Goal: Task Accomplishment & Management: Manage account settings

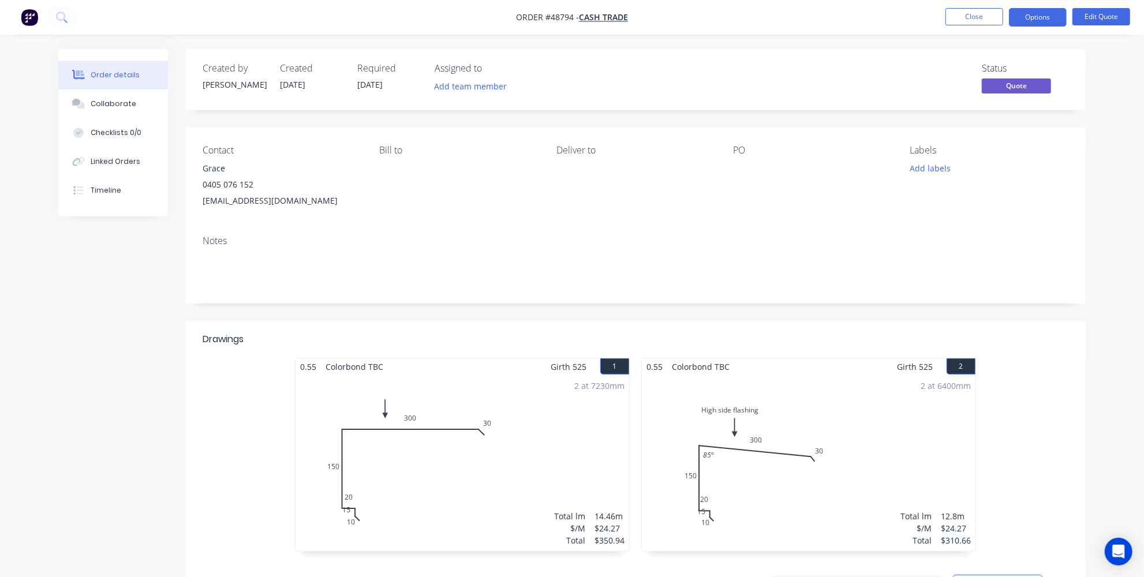
click at [25, 12] on img "button" at bounding box center [29, 17] width 17 height 17
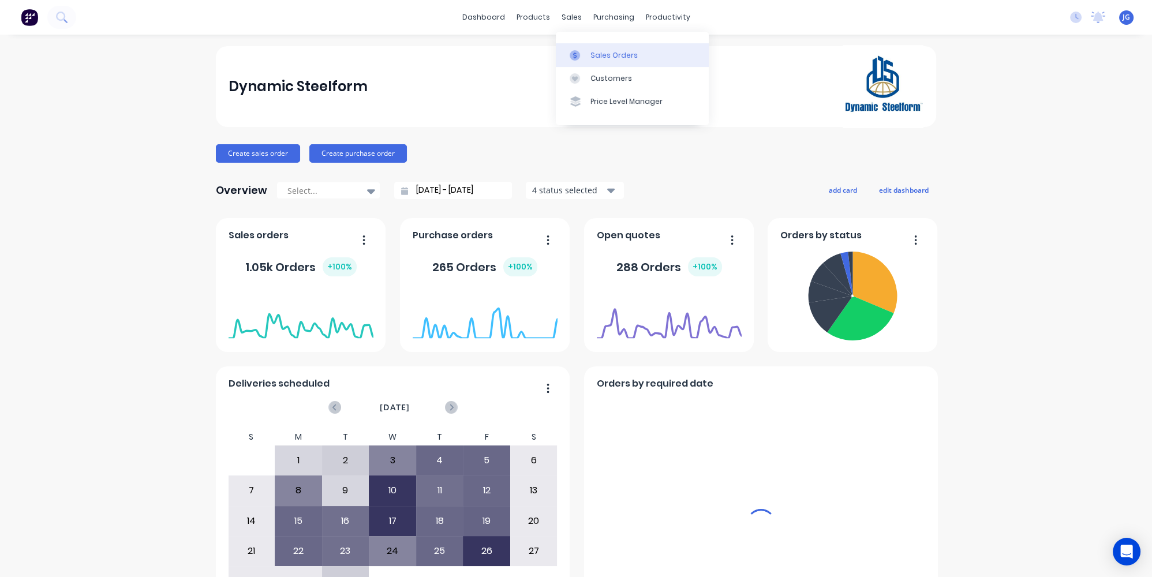
click at [589, 47] on link "Sales Orders" at bounding box center [632, 54] width 153 height 23
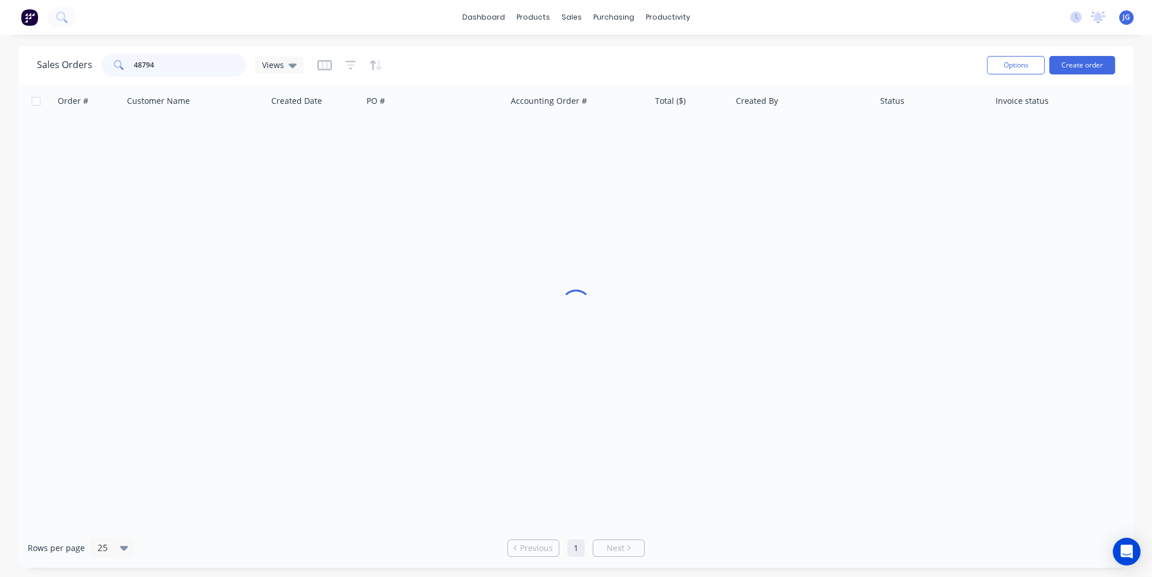
drag, startPoint x: 178, startPoint y: 62, endPoint x: 132, endPoint y: 62, distance: 46.2
click at [132, 62] on div "48794" at bounding box center [174, 65] width 144 height 23
paste input "49575"
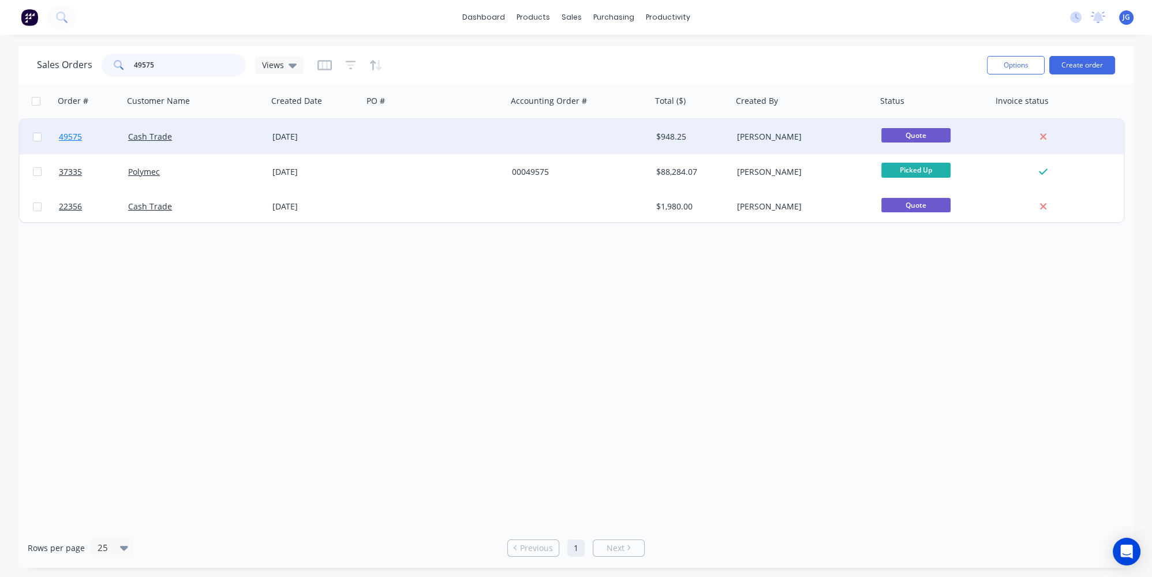
type input "49575"
click at [102, 136] on link "49575" at bounding box center [93, 136] width 69 height 35
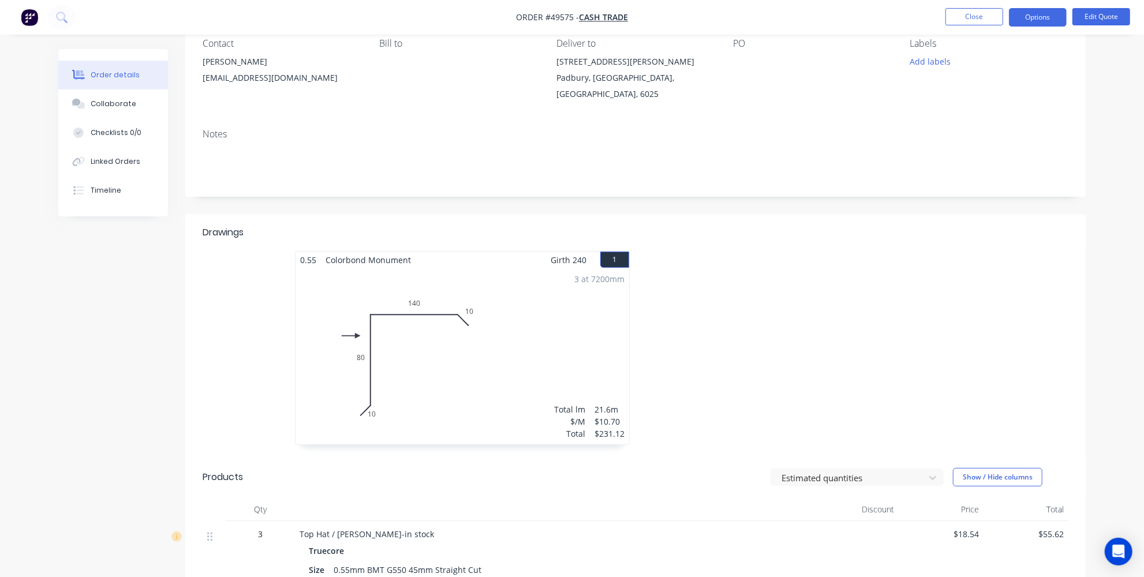
scroll to position [104, 0]
drag, startPoint x: 587, startPoint y: 83, endPoint x: 551, endPoint y: 75, distance: 36.5
click at [551, 75] on div "Contact Jon Bartlett jonbartlett001@gmail.com Bill to Deliver to 3 Barclay Ave …" at bounding box center [635, 72] width 900 height 99
copy div "Padbury"
click at [595, 93] on div "Padbury, [GEOGRAPHIC_DATA], [GEOGRAPHIC_DATA], 6025" at bounding box center [635, 88] width 158 height 32
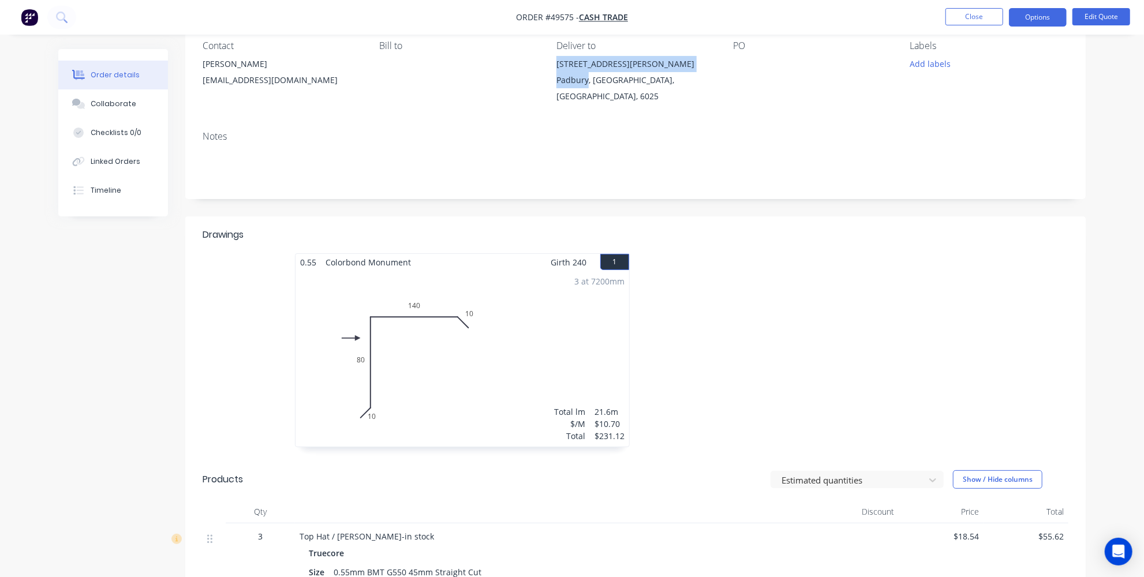
drag, startPoint x: 587, startPoint y: 80, endPoint x: 553, endPoint y: 65, distance: 37.7
click at [553, 65] on div "Contact Jon Bartlett jonbartlett001@gmail.com Bill to Deliver to 3 Barclay Ave …" at bounding box center [635, 72] width 900 height 99
copy div "3 Barclay Ave Padbury"
click at [743, 341] on div at bounding box center [808, 355] width 346 height 205
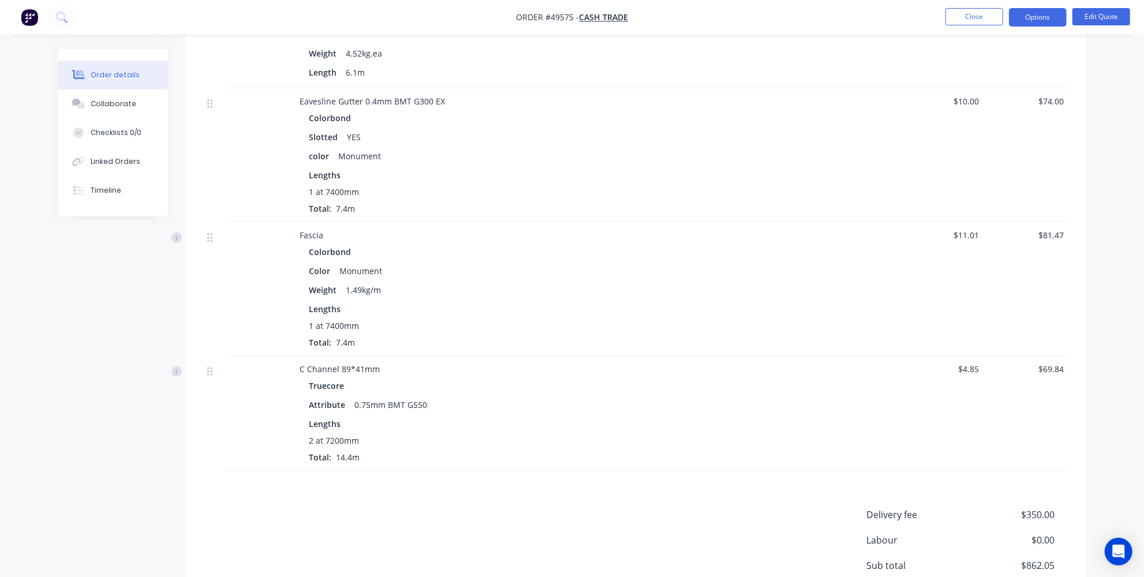
scroll to position [740, 0]
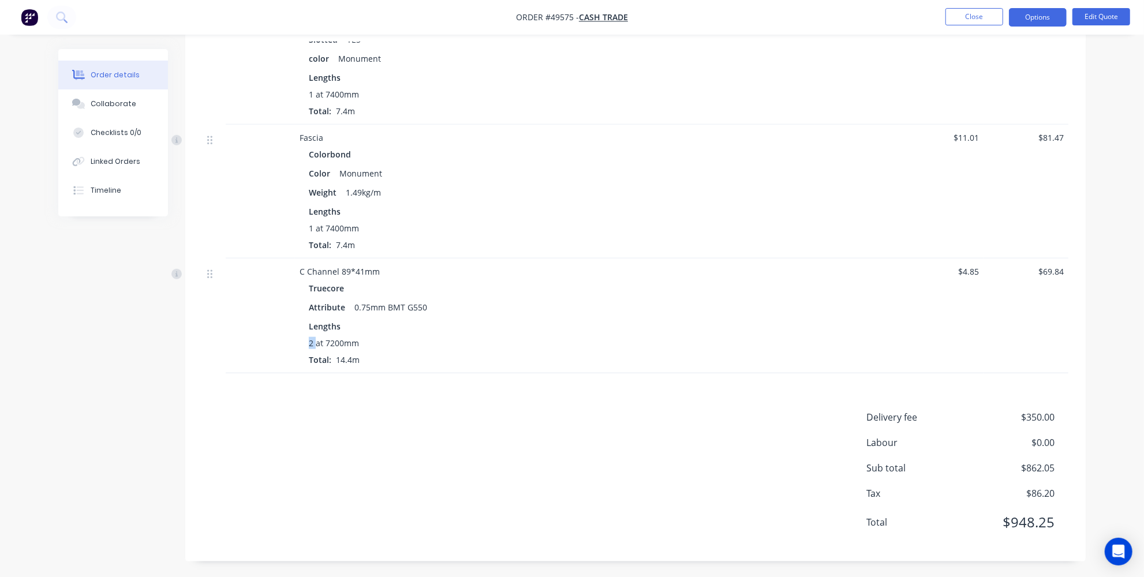
drag, startPoint x: 316, startPoint y: 340, endPoint x: 307, endPoint y: 340, distance: 9.2
click at [307, 340] on div "Truecore Attribute 0.75mm BMT G550 Lengths 2 at 7200mm Total: 14.4m" at bounding box center [554, 323] width 510 height 86
click at [413, 475] on div "Delivery fee $350.00 Labour $0.00 Sub total $862.05 Tax $86.20 Total $948.25" at bounding box center [635, 477] width 865 height 134
click at [1035, 410] on span "$350.00" at bounding box center [1011, 417] width 85 height 14
click at [1105, 14] on button "Edit Quote" at bounding box center [1101, 16] width 58 height 17
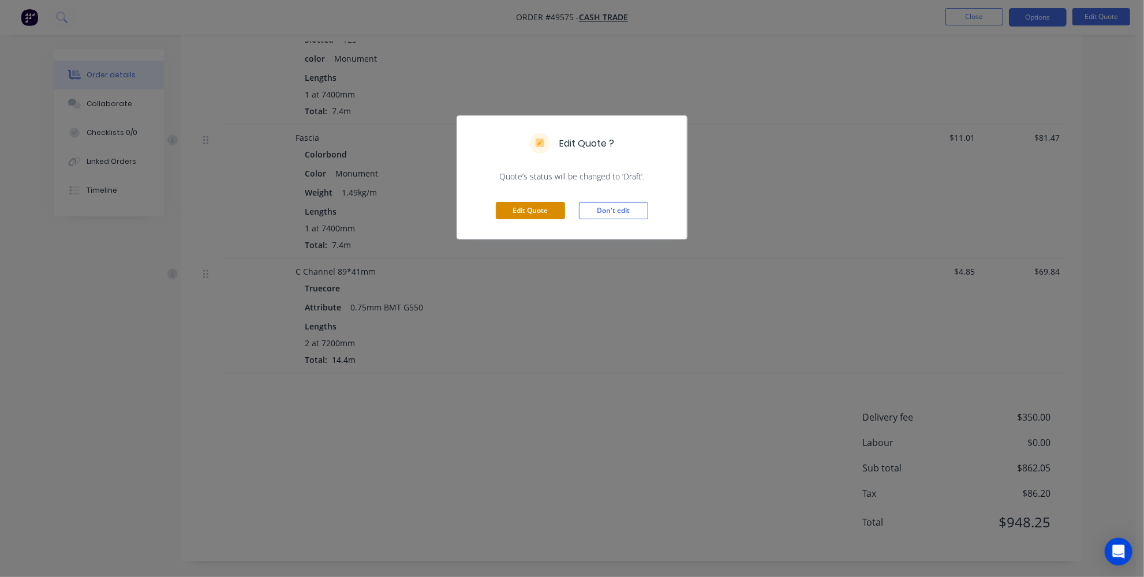
click at [536, 207] on button "Edit Quote" at bounding box center [530, 210] width 69 height 17
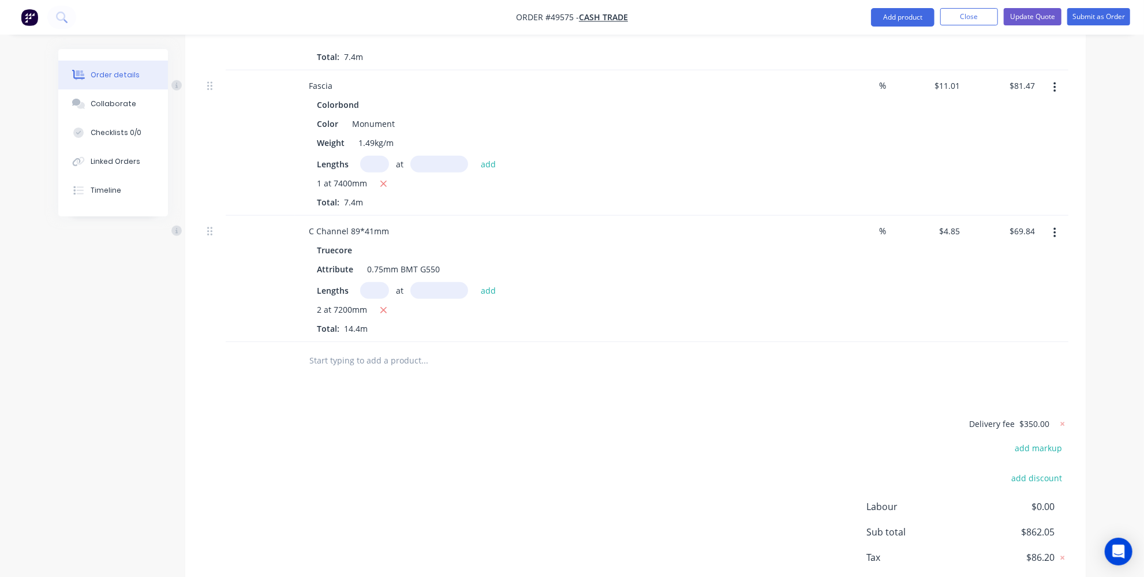
scroll to position [879, 0]
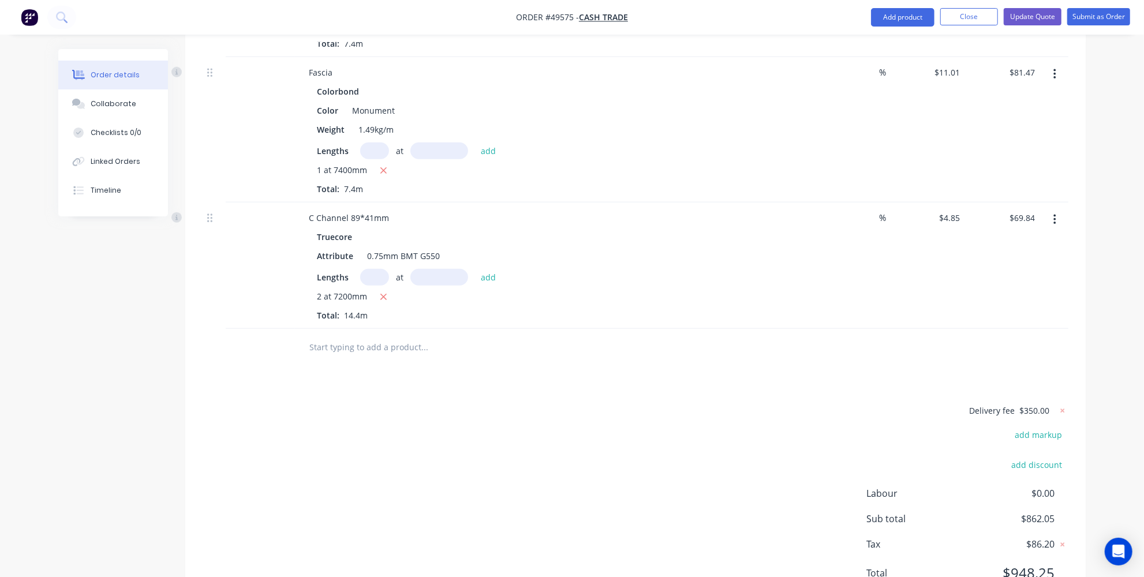
click at [1064, 403] on div at bounding box center [1061, 410] width 14 height 15
click at [1060, 405] on icon at bounding box center [1062, 411] width 12 height 12
click at [1044, 403] on button "add delivery fee" at bounding box center [1031, 411] width 74 height 16
type input "150"
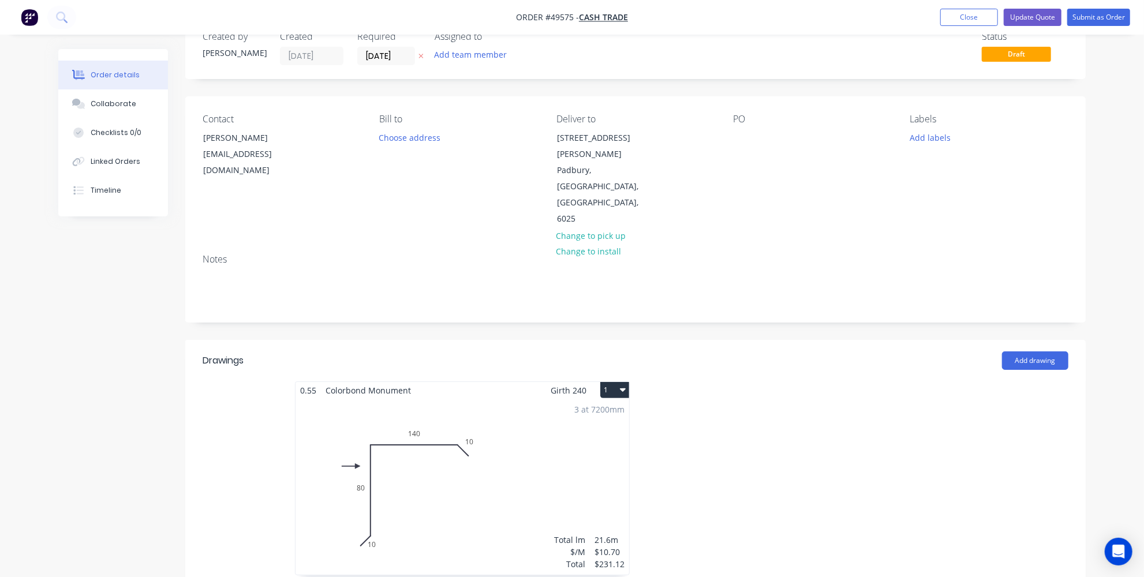
scroll to position [0, 0]
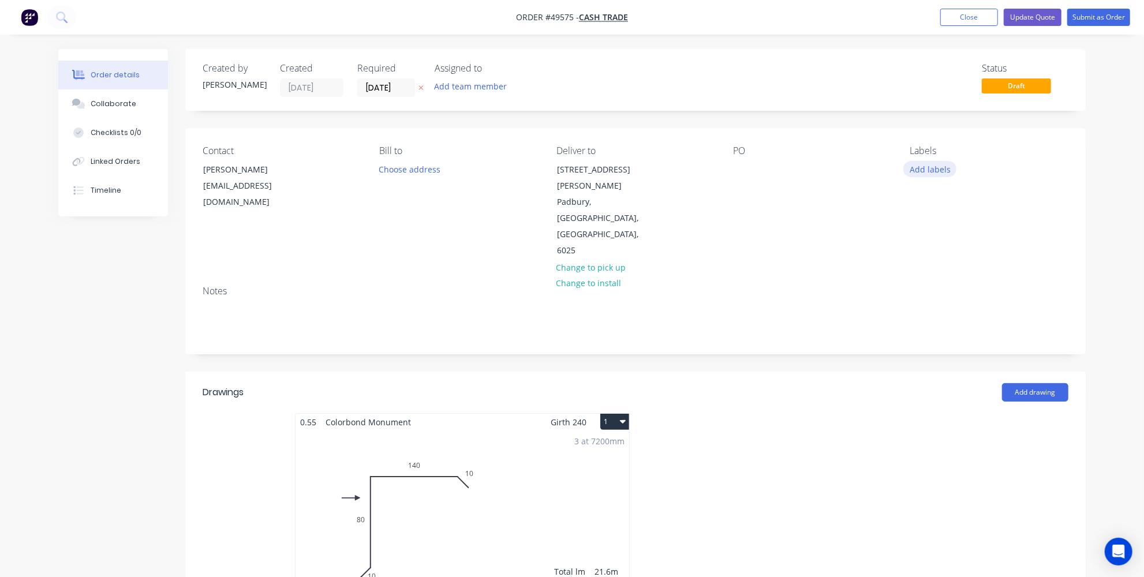
click at [943, 164] on button "Add labels" at bounding box center [929, 169] width 53 height 16
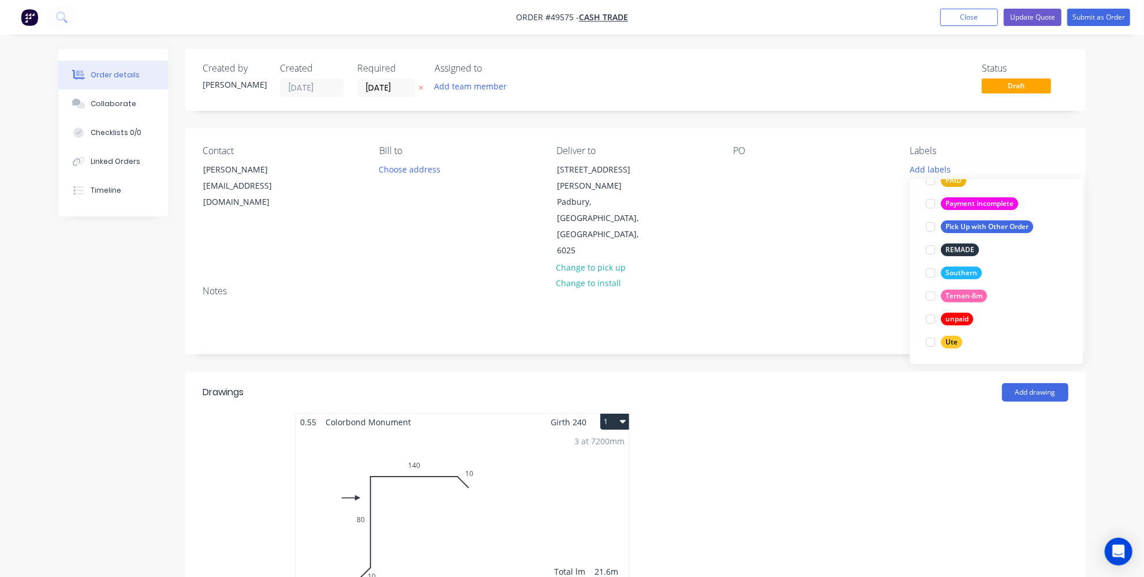
scroll to position [322, 0]
click at [929, 340] on div at bounding box center [930, 342] width 23 height 23
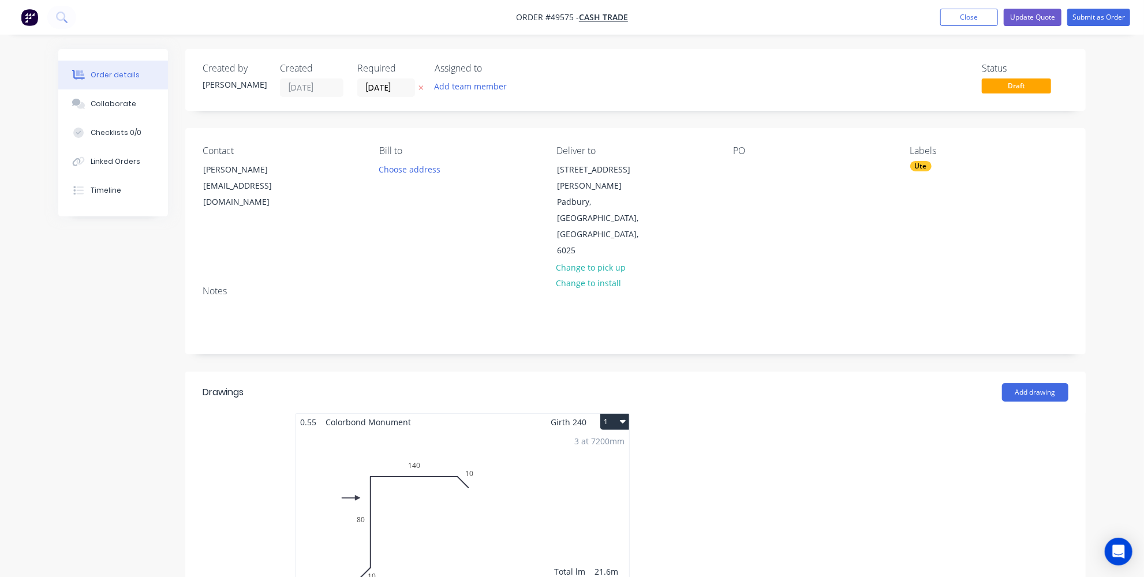
click at [893, 413] on div at bounding box center [808, 515] width 346 height 205
click at [1047, 14] on button "Update Quote" at bounding box center [1032, 17] width 58 height 17
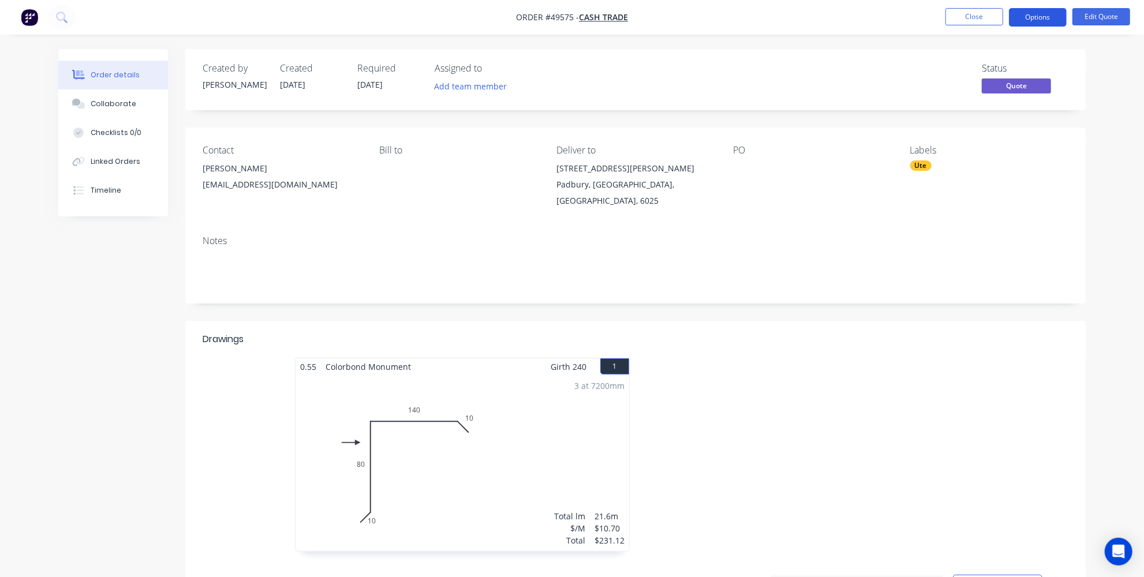
click at [1047, 14] on button "Options" at bounding box center [1038, 17] width 58 height 18
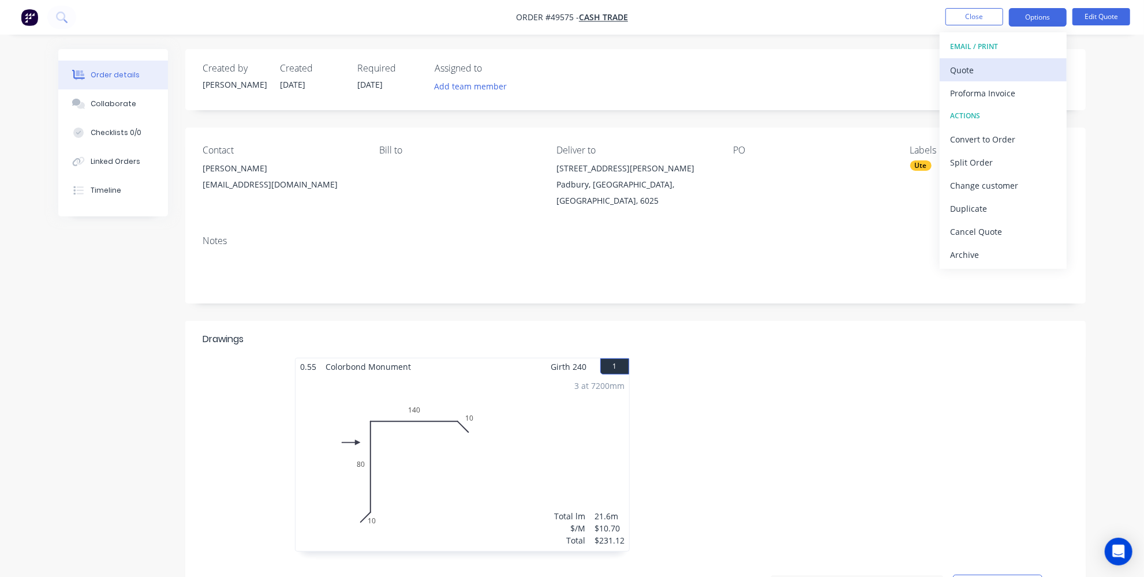
click at [1007, 72] on div "Quote" at bounding box center [1003, 70] width 106 height 17
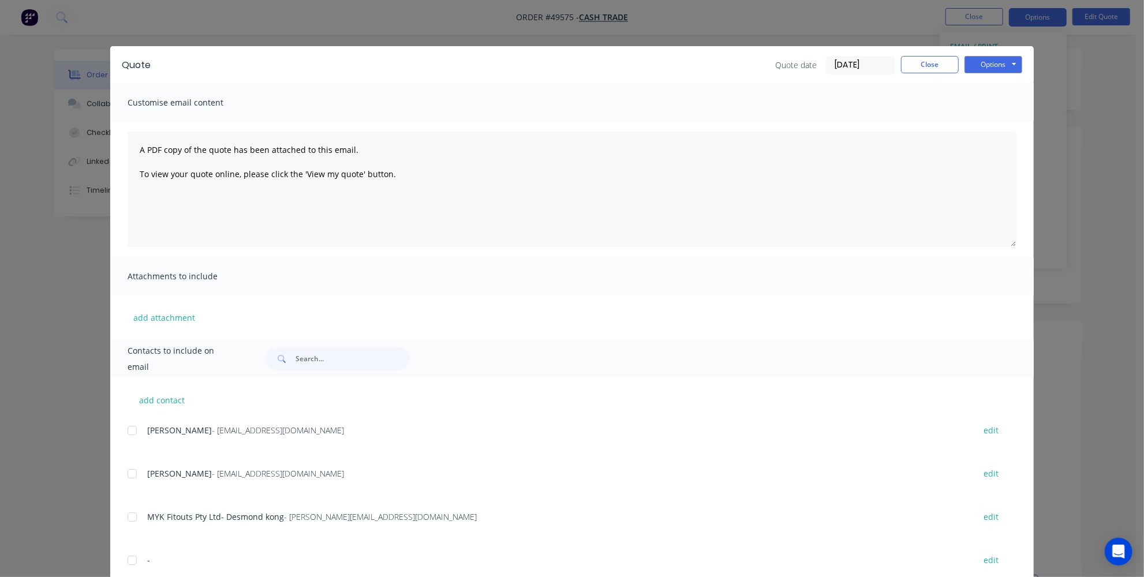
click at [1004, 53] on div "Quote Quote date 24/09/25 Close Options Preview Print Email" at bounding box center [571, 65] width 923 height 38
click at [995, 61] on button "Options" at bounding box center [993, 64] width 58 height 17
click at [981, 107] on button "Print" at bounding box center [1001, 104] width 74 height 19
click at [920, 65] on button "Close" at bounding box center [930, 64] width 58 height 17
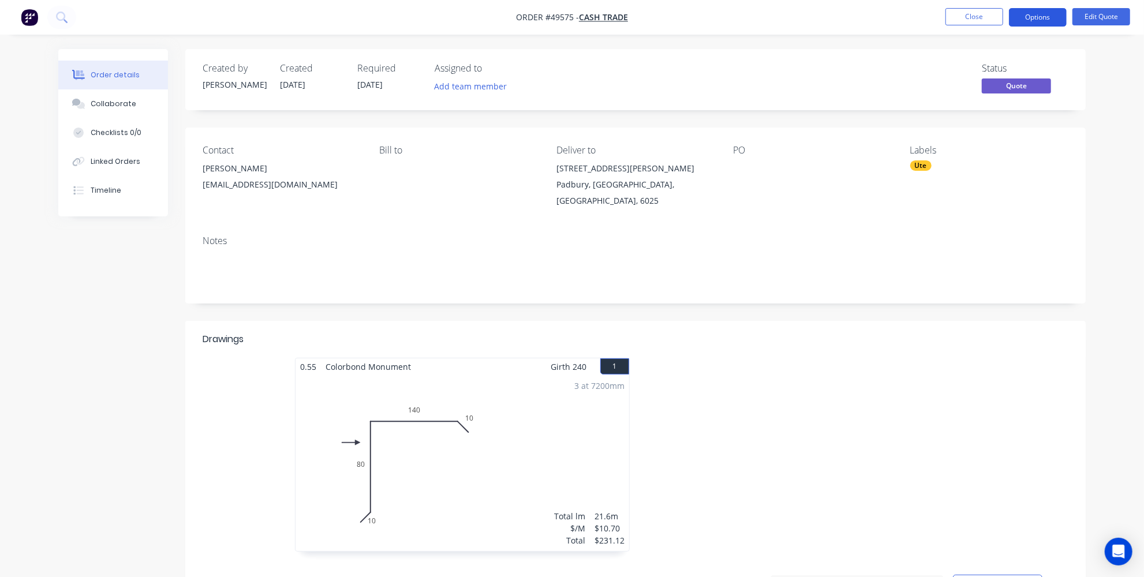
click at [1053, 16] on button "Options" at bounding box center [1038, 17] width 58 height 18
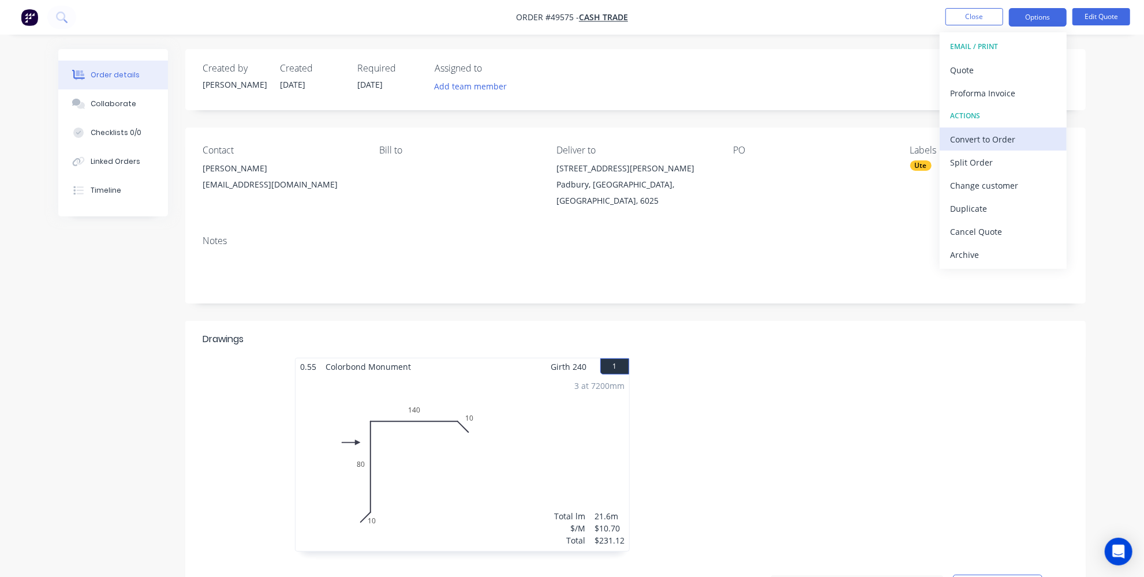
click at [995, 144] on div "Convert to Order" at bounding box center [1003, 139] width 106 height 17
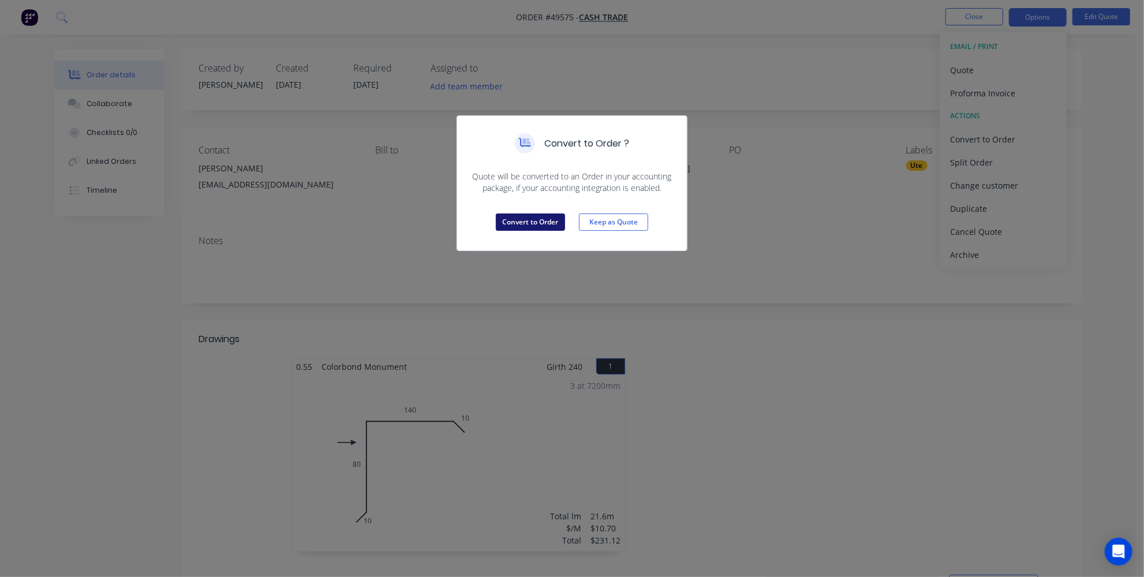
click at [541, 221] on button "Convert to Order" at bounding box center [530, 221] width 69 height 17
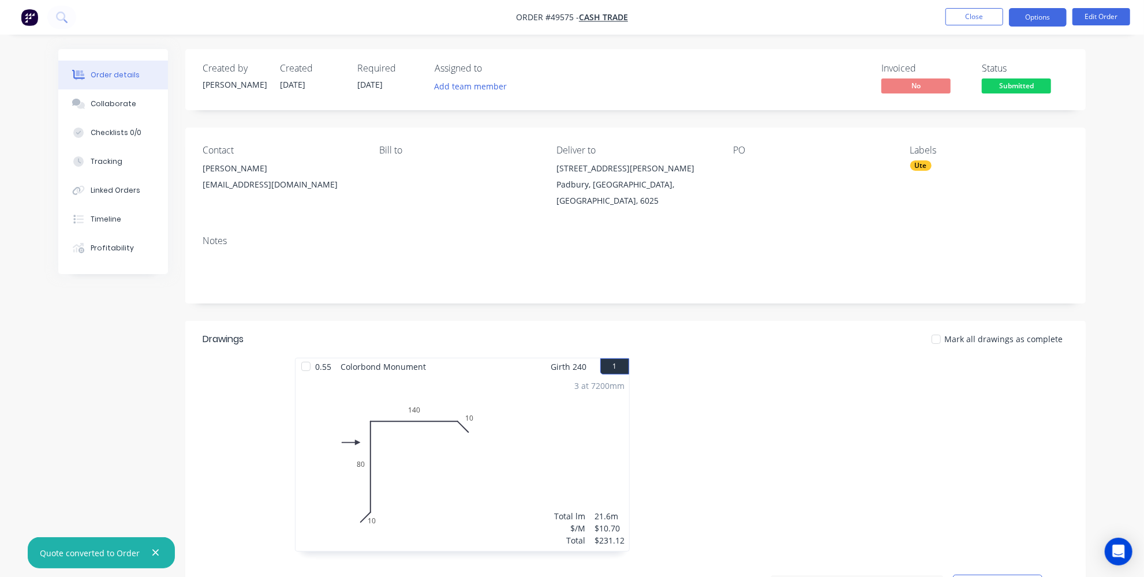
click at [1028, 24] on button "Options" at bounding box center [1038, 17] width 58 height 18
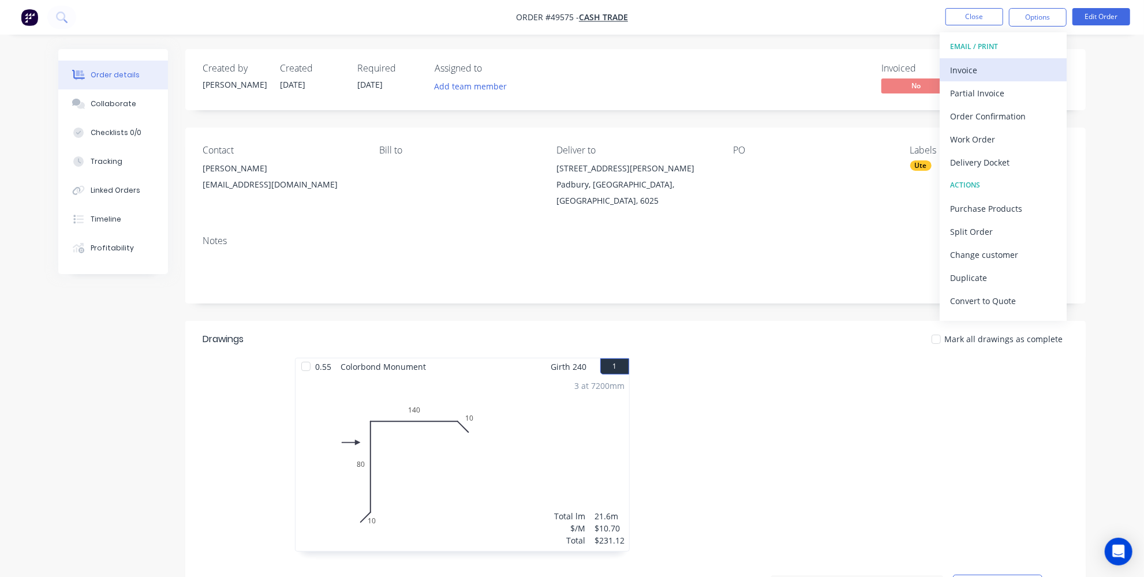
click at [976, 68] on div "Invoice" at bounding box center [1003, 70] width 106 height 17
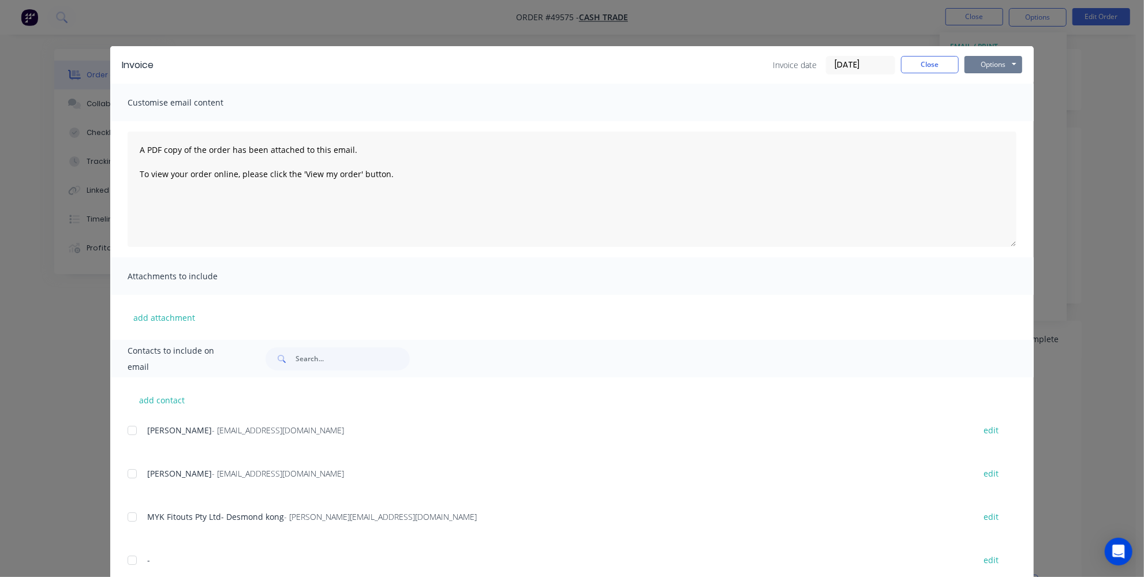
drag, startPoint x: 991, startPoint y: 67, endPoint x: 992, endPoint y: 76, distance: 8.8
click at [991, 67] on button "Options" at bounding box center [993, 64] width 58 height 17
click at [994, 102] on button "Print" at bounding box center [1001, 104] width 74 height 19
click at [910, 68] on button "Close" at bounding box center [930, 64] width 58 height 17
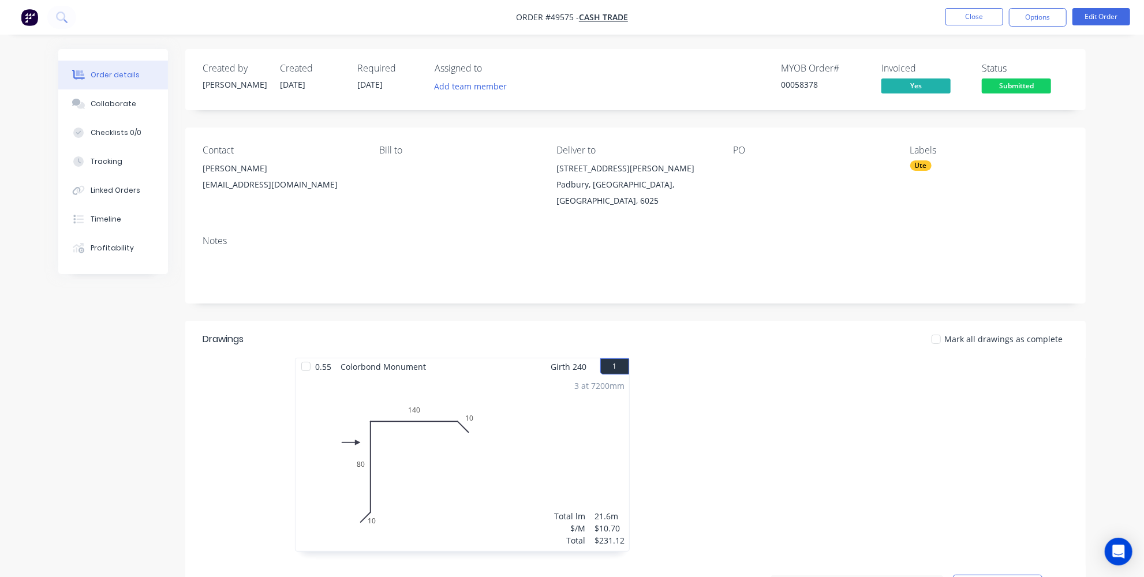
click at [374, 85] on span "22/09/25" at bounding box center [369, 84] width 25 height 11
click at [1026, 19] on button "Options" at bounding box center [1038, 17] width 58 height 18
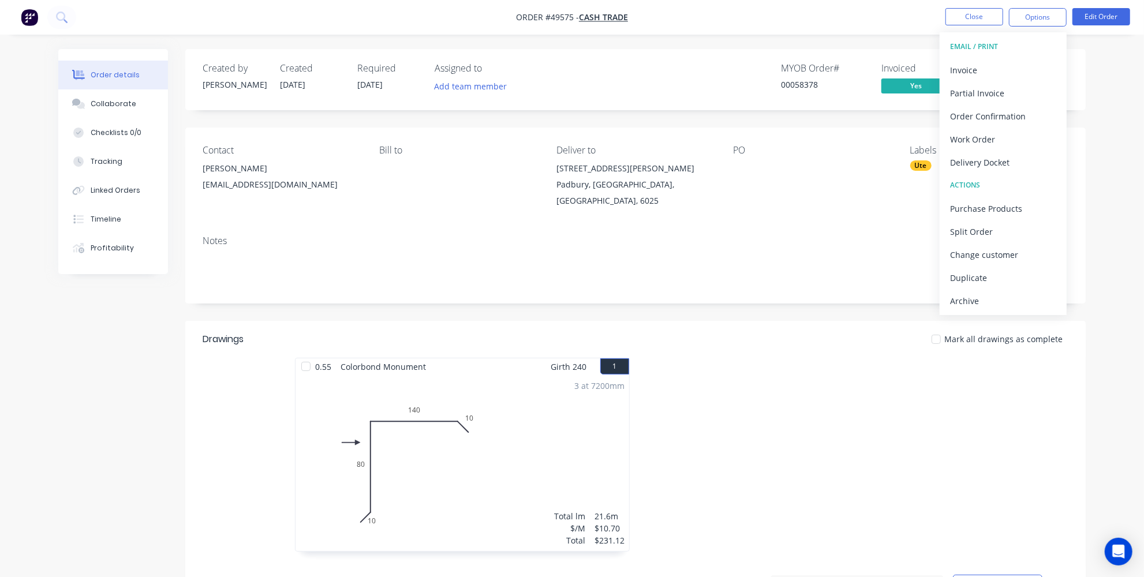
click at [657, 50] on div "Created by Jessica Created 24/09/25 Required 22/09/25 Assigned to Add team memb…" at bounding box center [635, 79] width 900 height 61
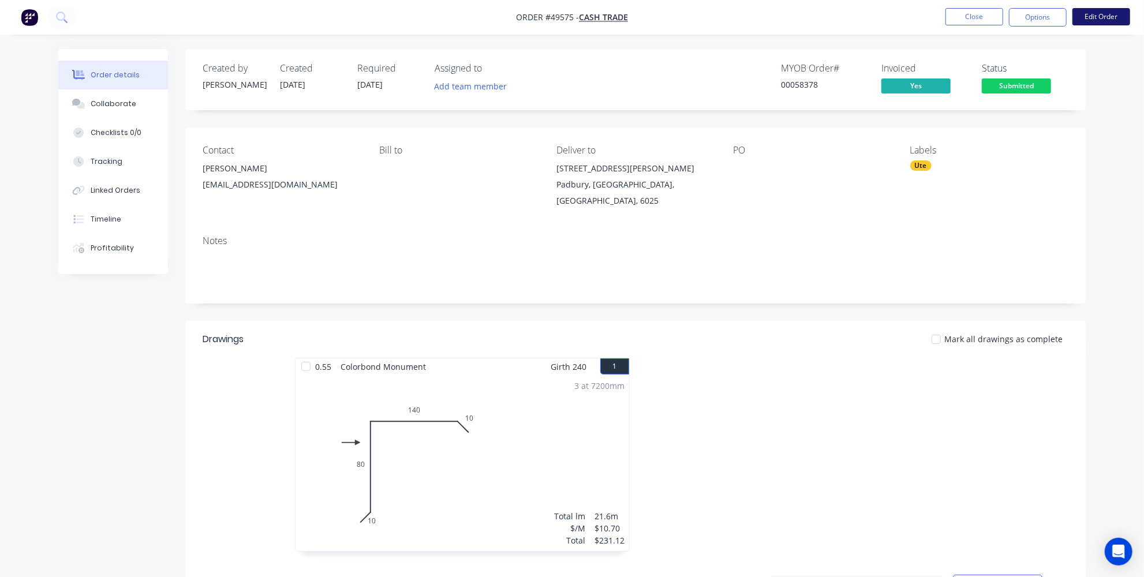
click at [1120, 13] on button "Edit Order" at bounding box center [1101, 16] width 58 height 17
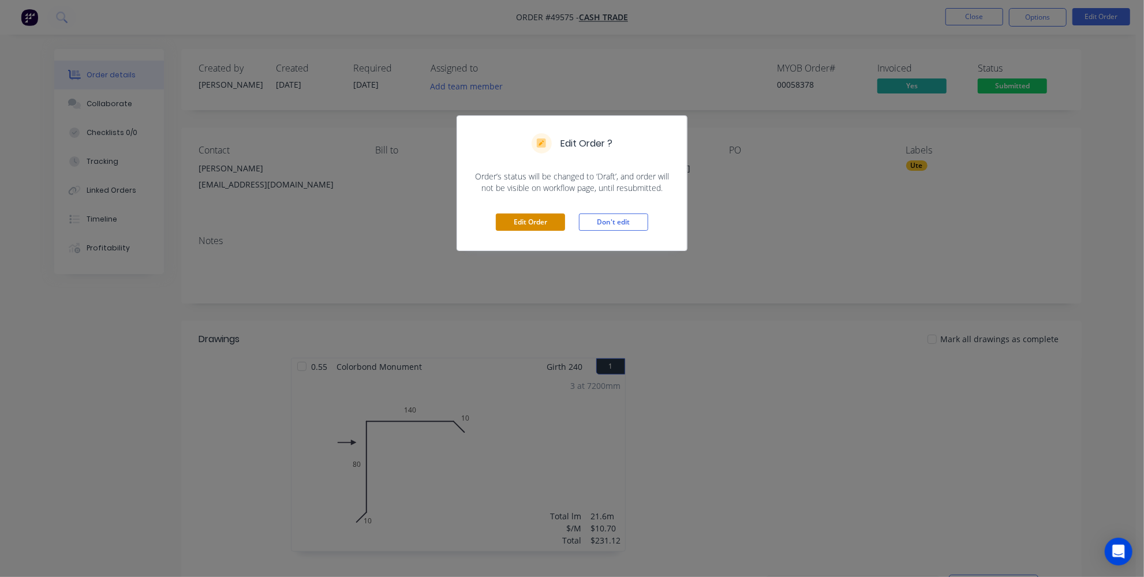
click at [511, 215] on button "Edit Order" at bounding box center [530, 221] width 69 height 17
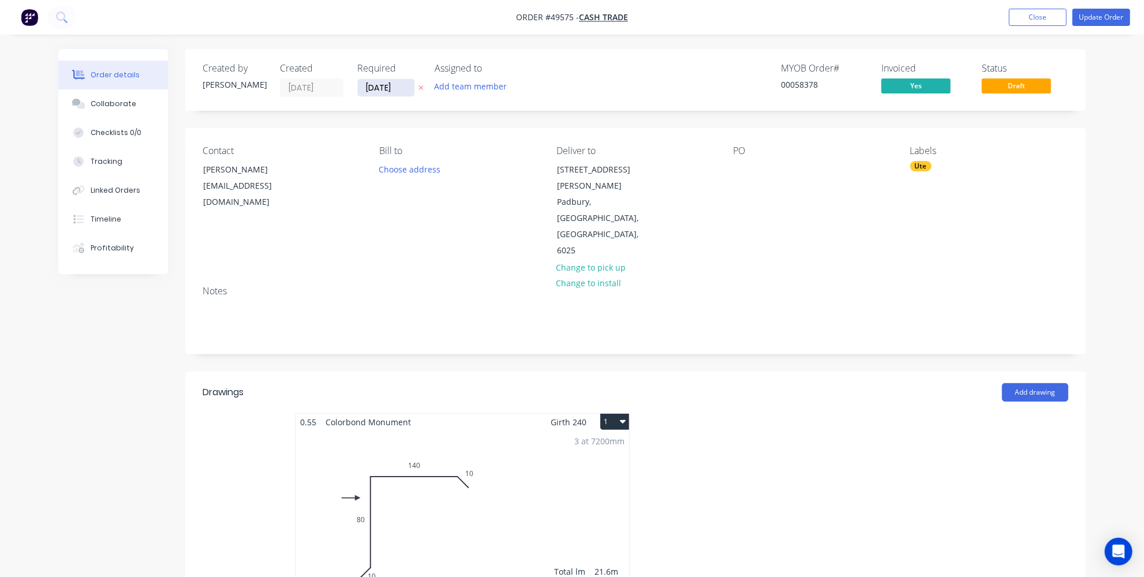
click at [373, 84] on input "22/09/25" at bounding box center [386, 87] width 57 height 17
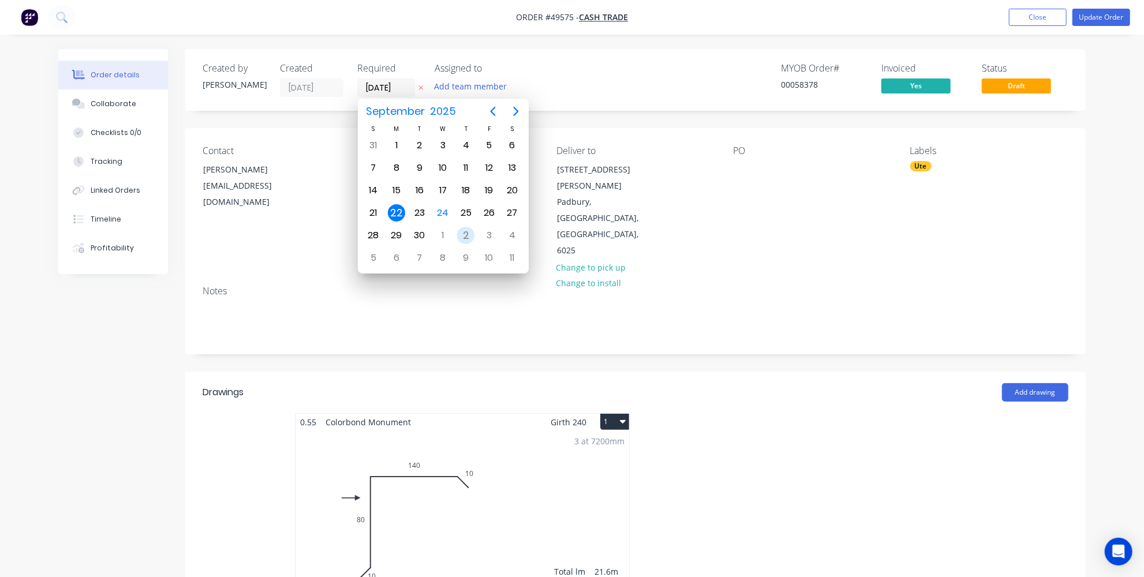
click at [462, 227] on div "2" at bounding box center [465, 235] width 17 height 17
type input "02/10/25"
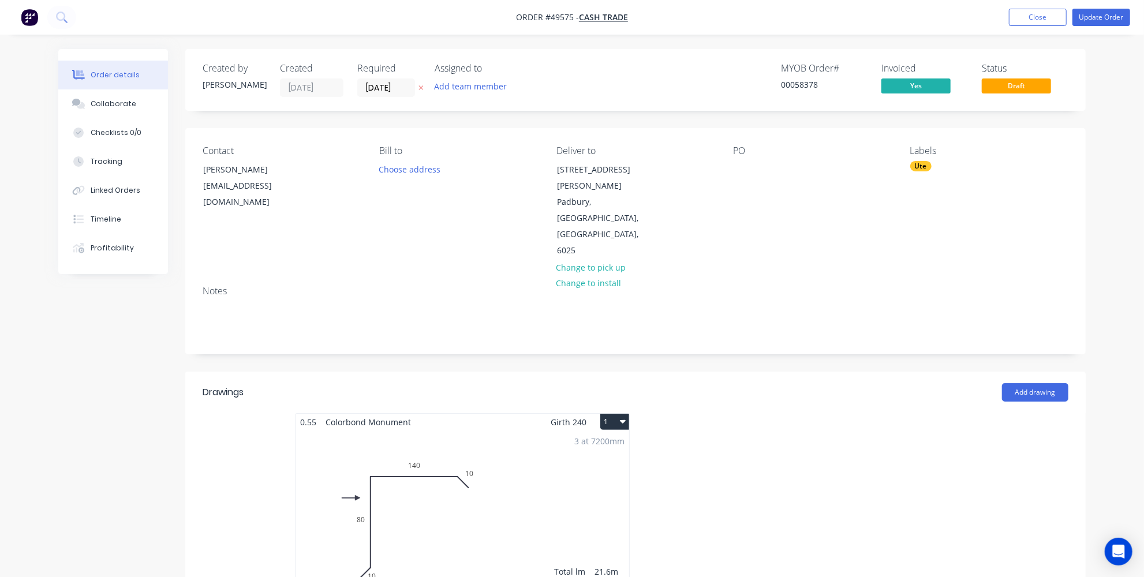
click at [1099, 14] on button "Update Order" at bounding box center [1101, 17] width 58 height 17
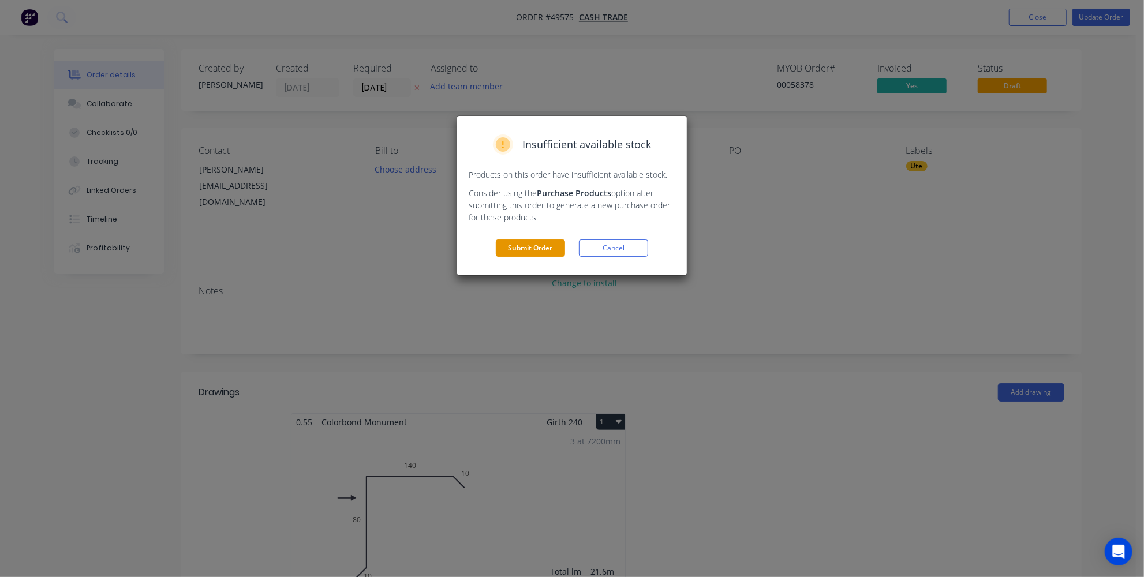
click at [533, 241] on button "Submit Order" at bounding box center [530, 247] width 69 height 17
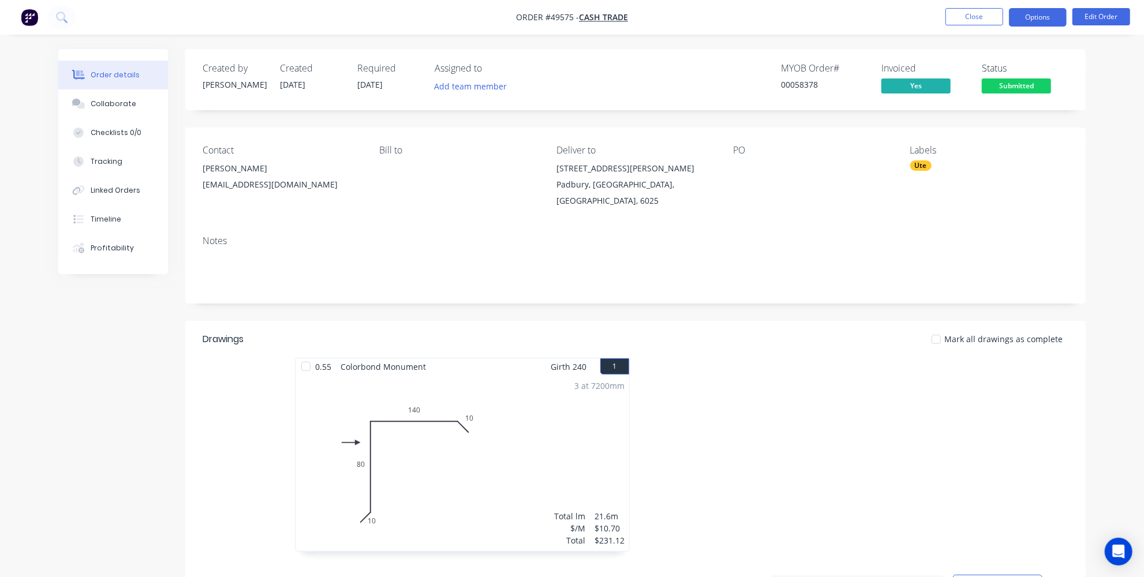
click at [1027, 14] on button "Options" at bounding box center [1038, 17] width 58 height 18
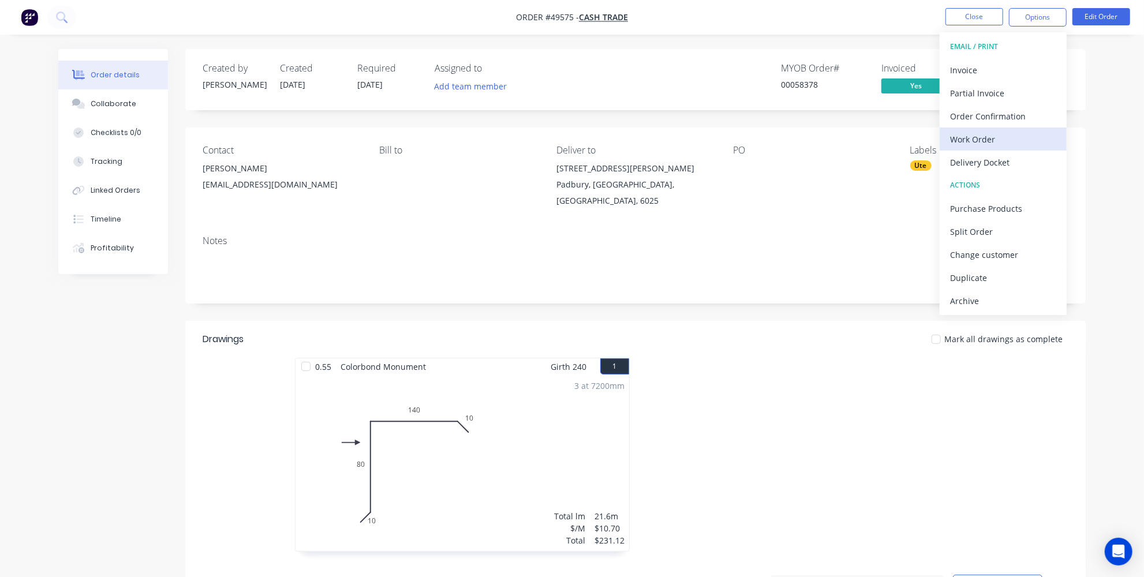
click at [985, 132] on div "Work Order" at bounding box center [1003, 139] width 106 height 17
click at [977, 134] on div "Custom" at bounding box center [1003, 139] width 106 height 17
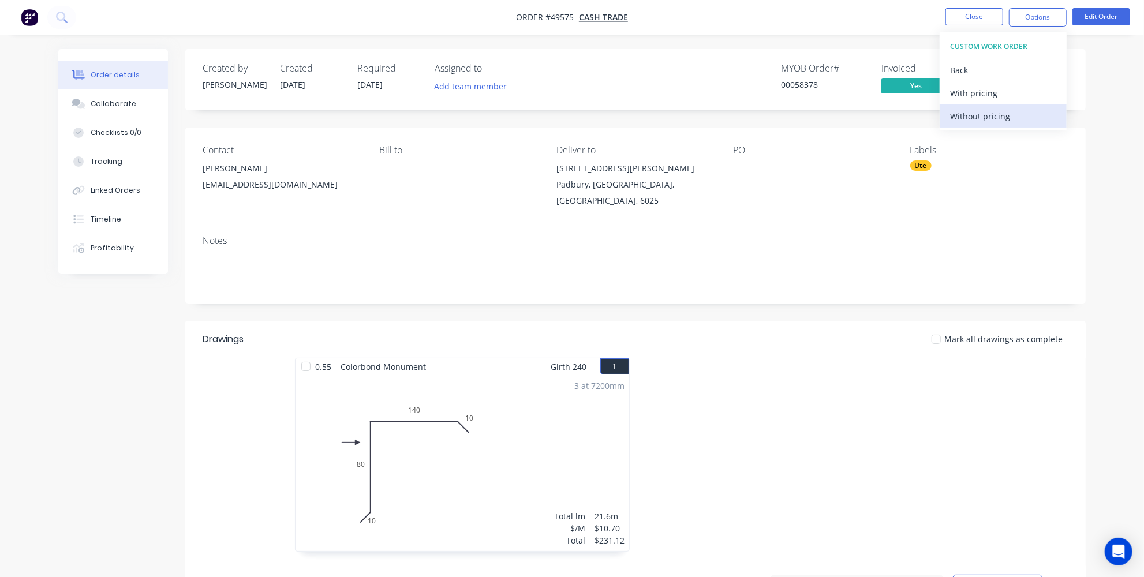
click at [975, 118] on div "Without pricing" at bounding box center [1003, 116] width 106 height 17
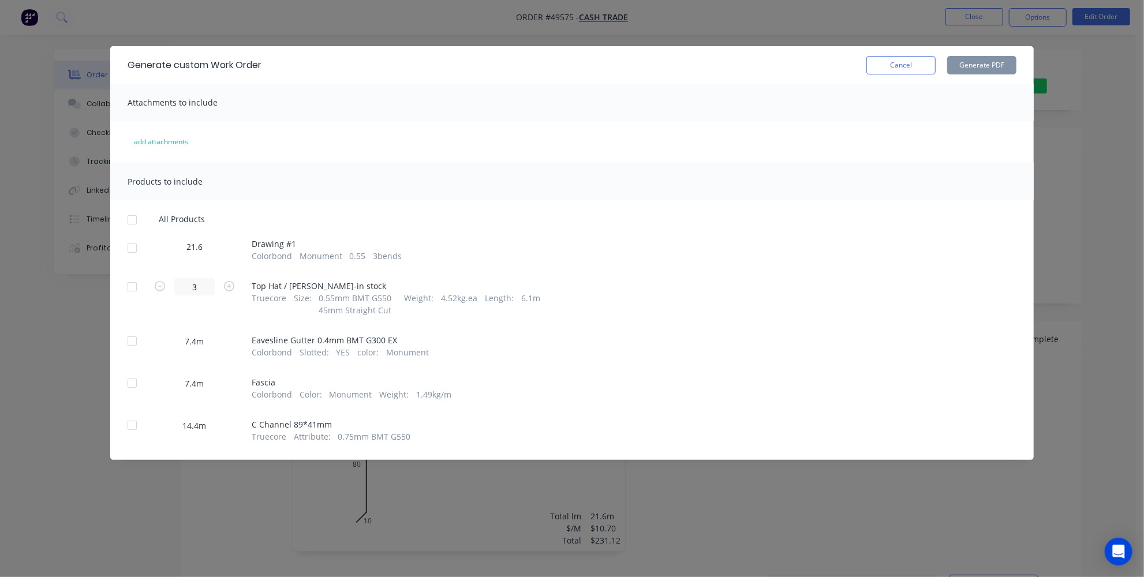
click at [138, 246] on div at bounding box center [132, 248] width 23 height 23
click at [991, 55] on div "Generate custom Work Order Cancel Generate PDF" at bounding box center [571, 65] width 923 height 38
click at [991, 61] on button "Generate PDF" at bounding box center [981, 65] width 69 height 18
click at [78, 365] on div "Generate custom Work Order Cancel Generate PDF Attachments to include add attac…" at bounding box center [572, 288] width 1144 height 577
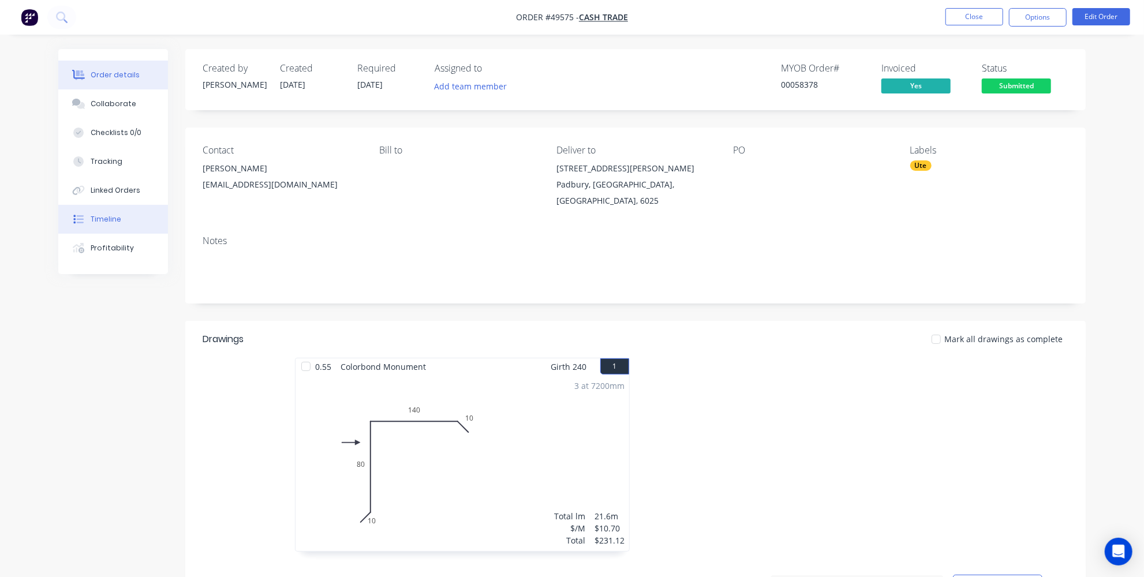
click at [108, 220] on div "Timeline" at bounding box center [106, 219] width 31 height 10
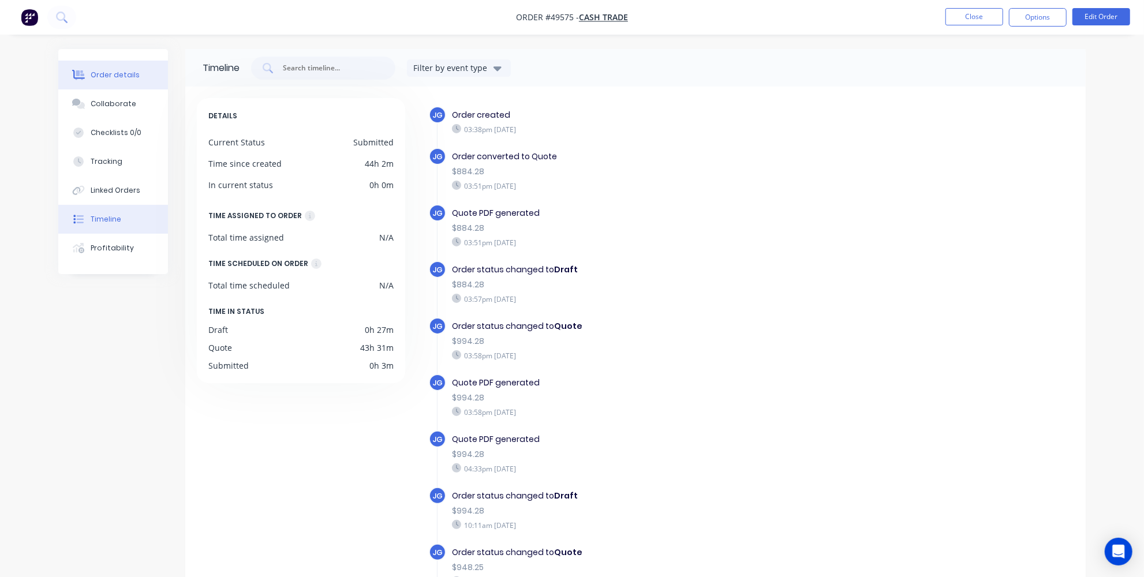
click at [106, 81] on button "Order details" at bounding box center [113, 75] width 110 height 29
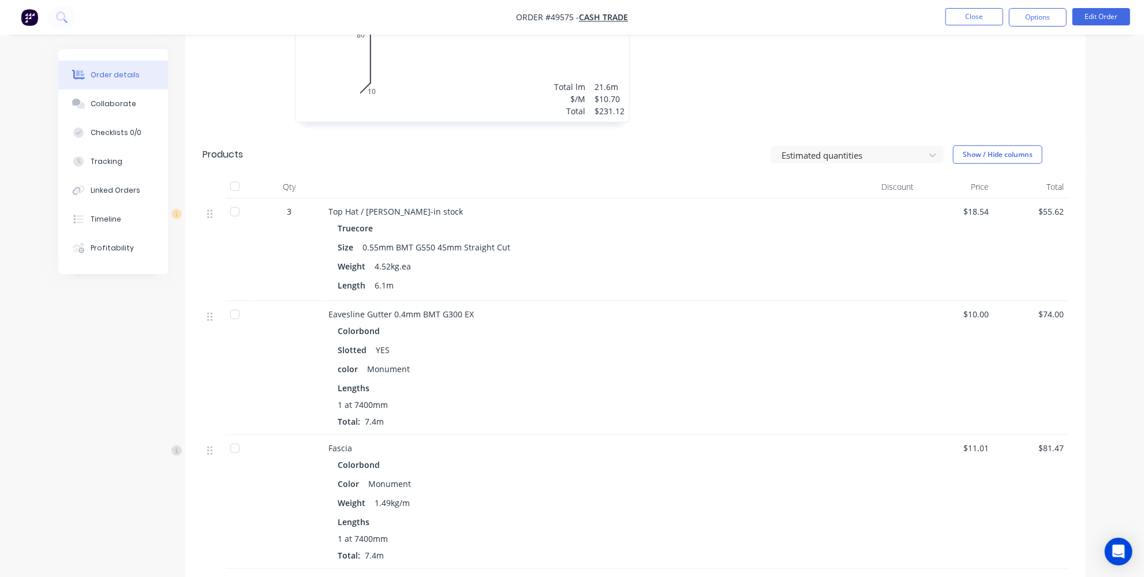
scroll to position [320, 0]
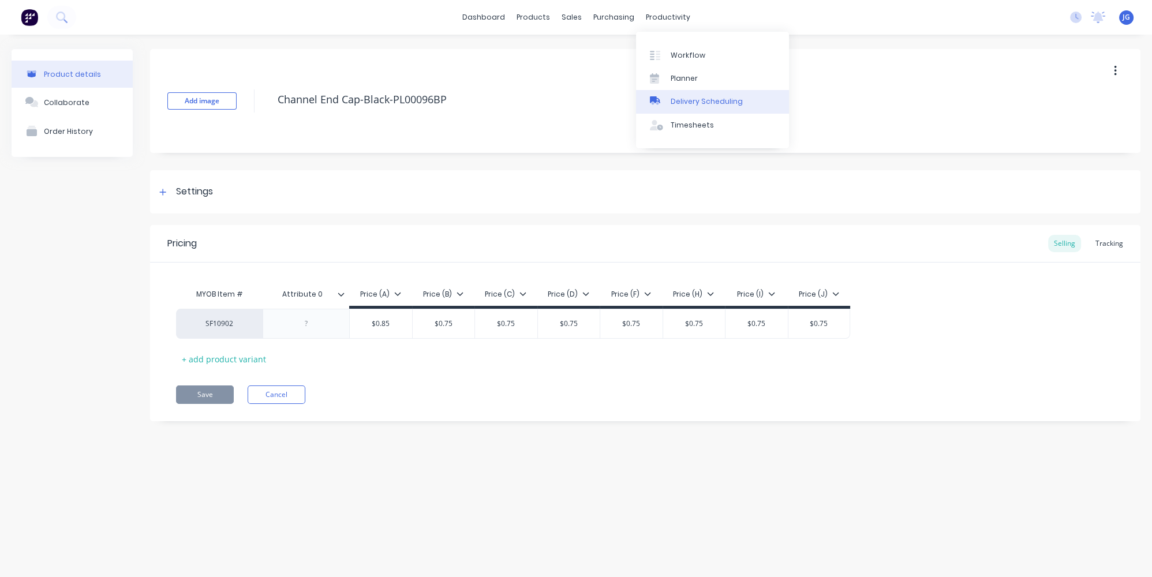
click at [687, 101] on div "Delivery Scheduling" at bounding box center [706, 101] width 72 height 10
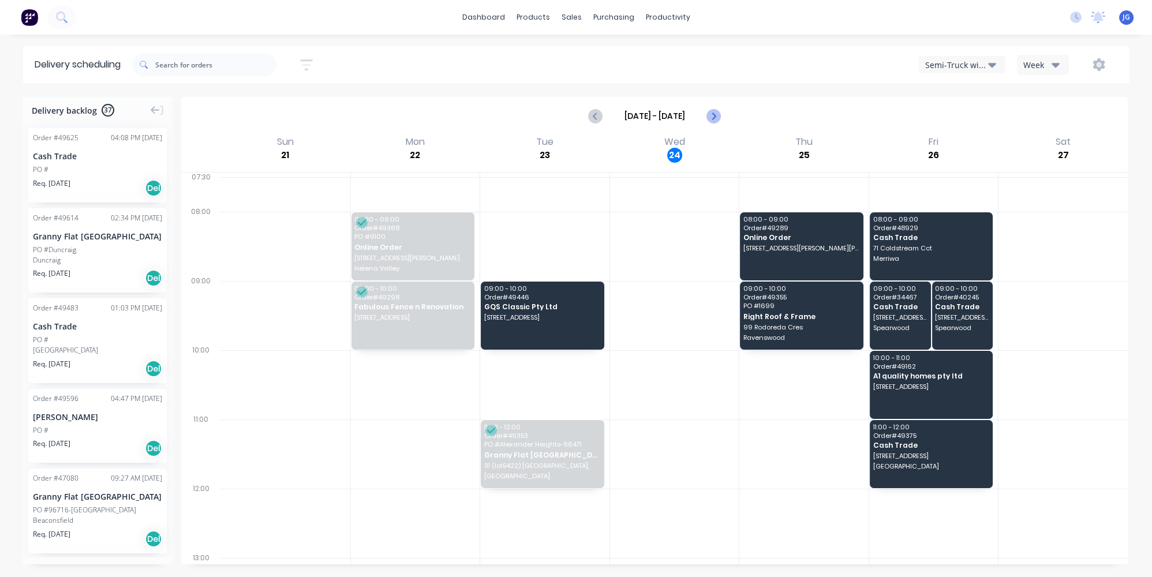
click at [714, 124] on button "Next page" at bounding box center [713, 115] width 23 height 23
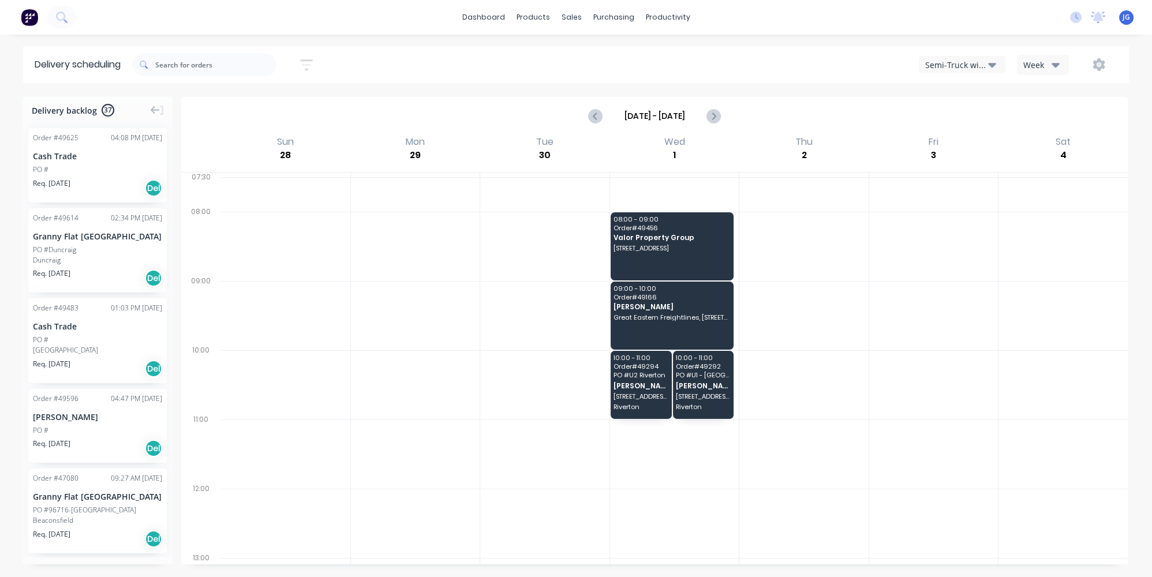
click at [994, 59] on icon "button" at bounding box center [992, 64] width 8 height 13
click at [594, 119] on icon "Previous page" at bounding box center [596, 116] width 14 height 14
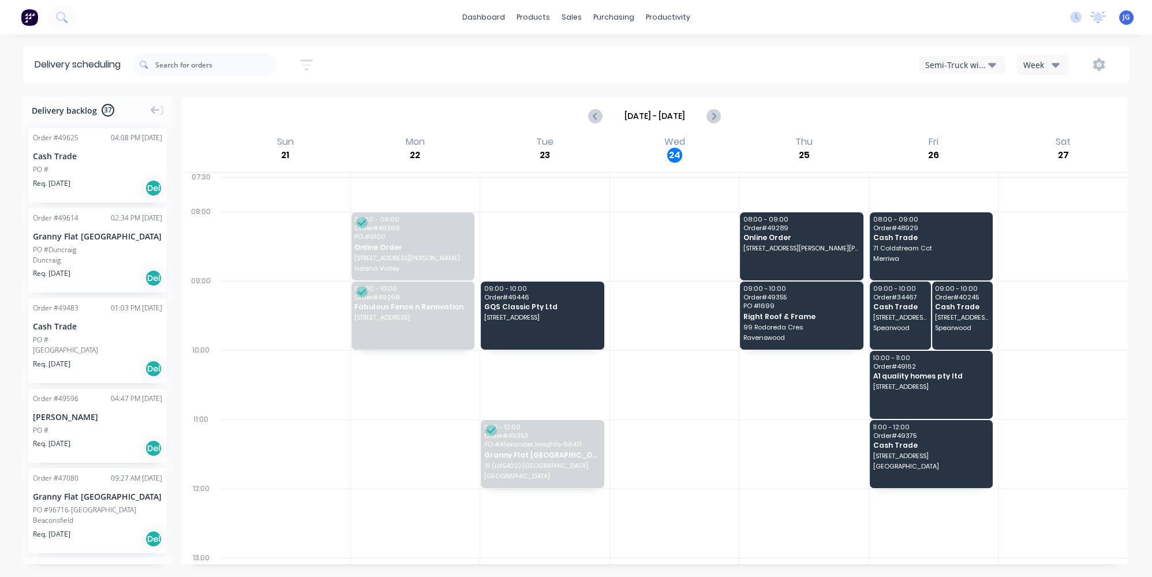
click at [936, 66] on div "Semi-Truck with Hiab" at bounding box center [956, 65] width 63 height 12
click at [960, 135] on div "Utes Delivery" at bounding box center [976, 140] width 114 height 23
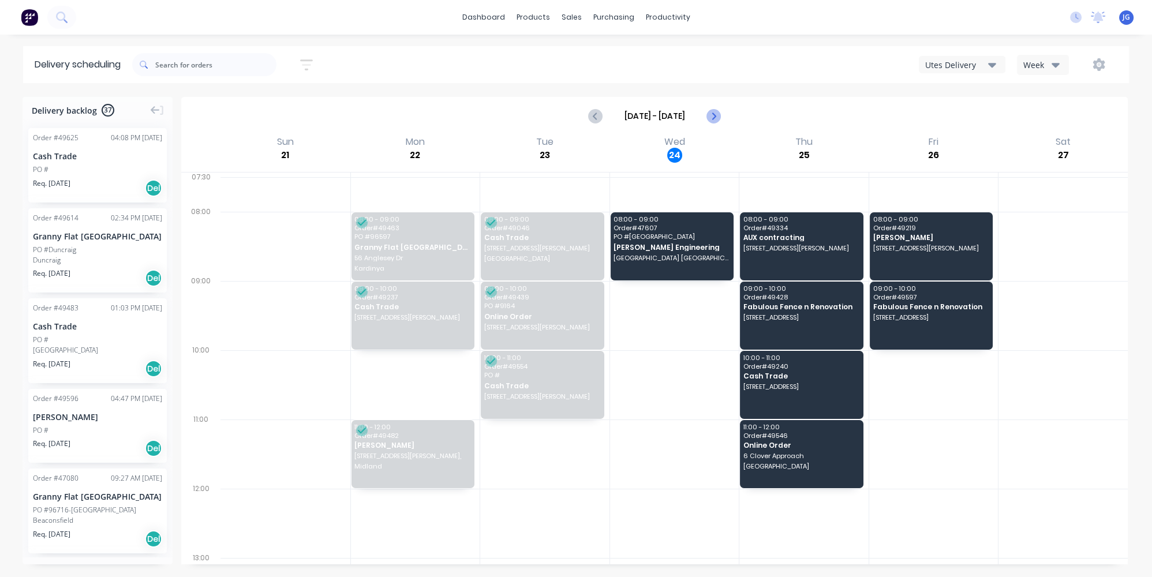
click at [715, 115] on icon "Next page" at bounding box center [712, 115] width 5 height 9
type input "Sep 28 - Oct 4"
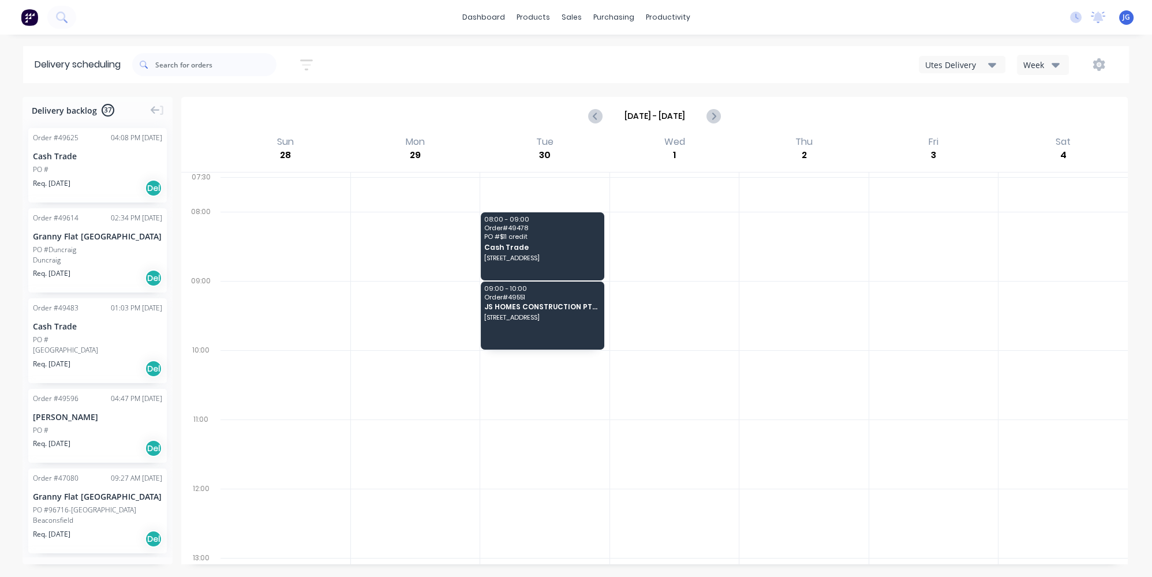
click at [763, 353] on div at bounding box center [803, 384] width 129 height 69
click at [706, 391] on div at bounding box center [674, 384] width 129 height 69
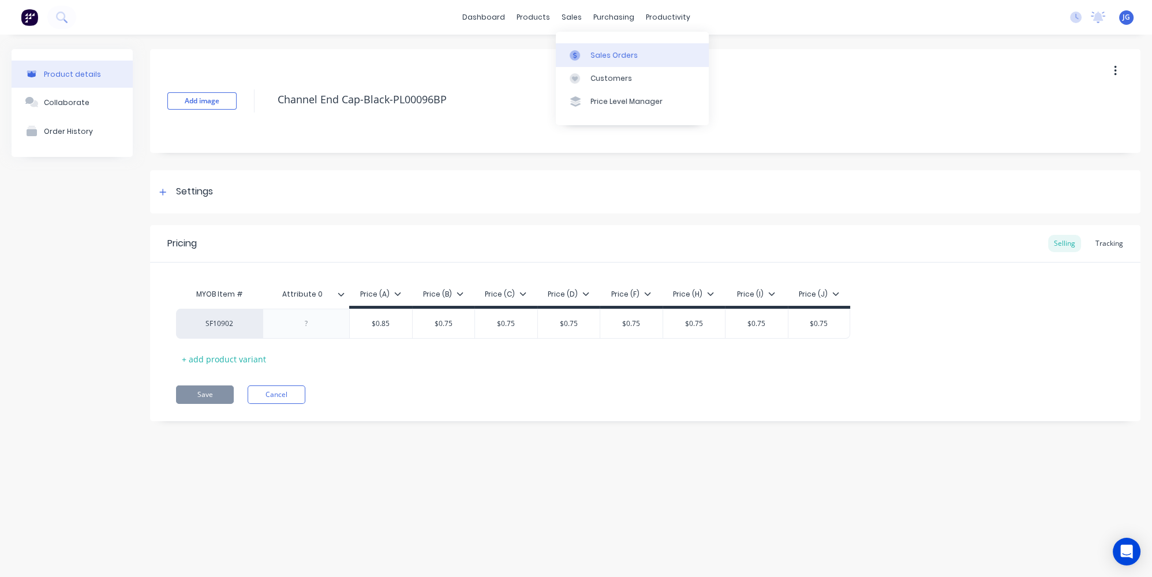
click at [576, 49] on link "Sales Orders" at bounding box center [632, 54] width 153 height 23
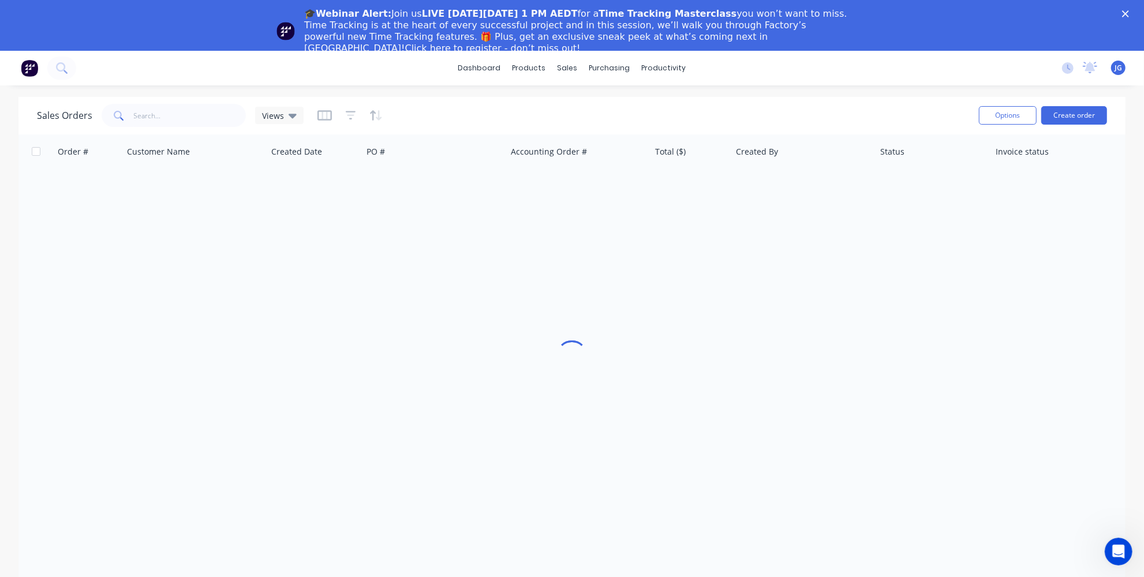
click at [194, 71] on div "dashboard products sales purchasing productivity dashboard products Product Cat…" at bounding box center [572, 68] width 1144 height 35
click at [186, 120] on input "text" at bounding box center [190, 115] width 113 height 23
paste input "40859"
type input "40859"
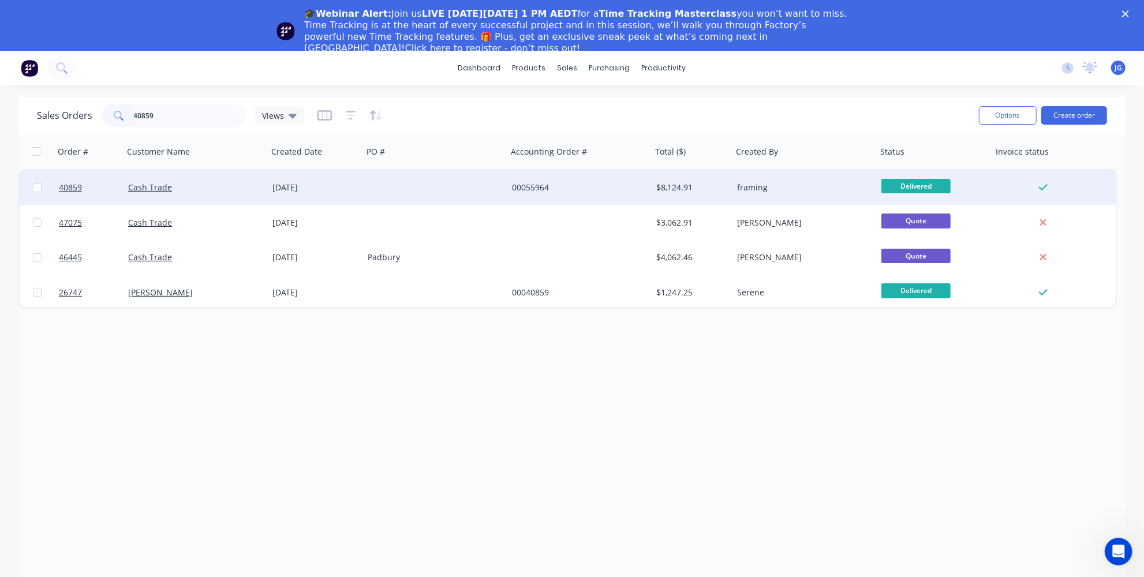
click at [192, 196] on div "Cash Trade" at bounding box center [195, 187] width 144 height 35
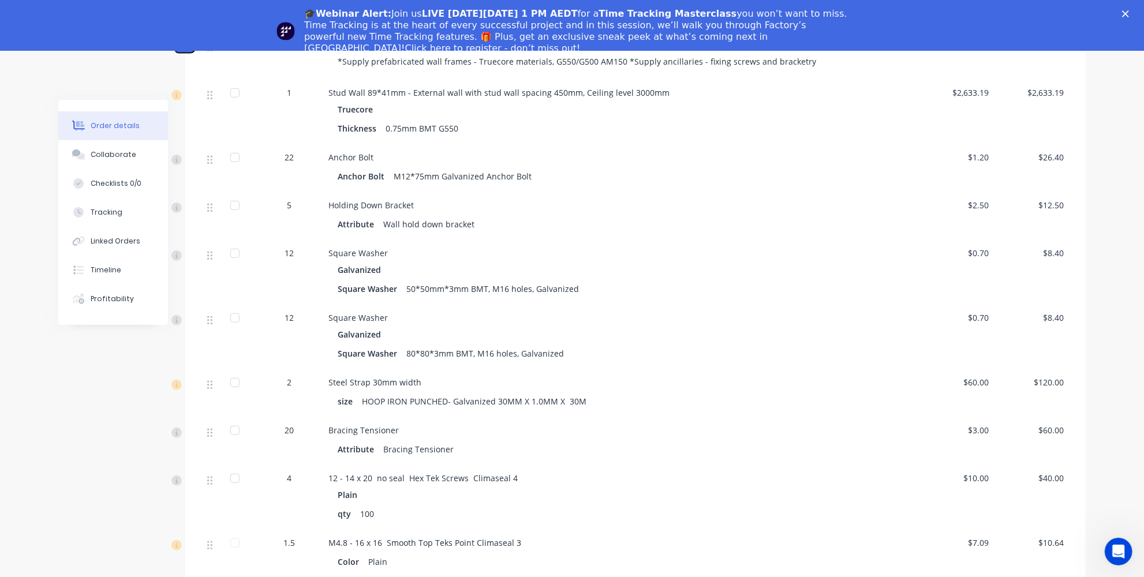
scroll to position [419, 0]
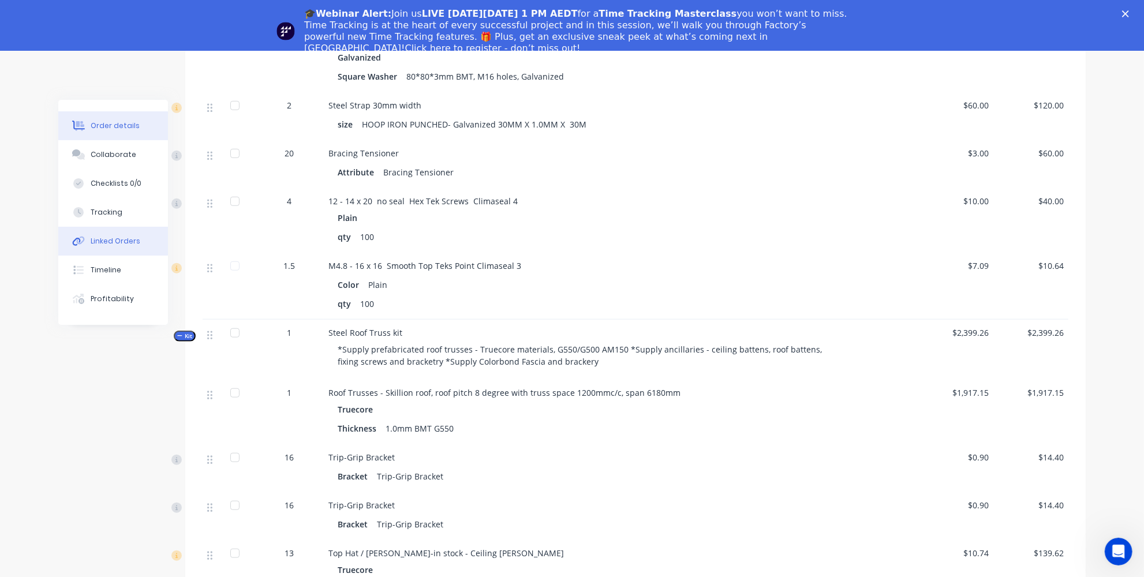
click at [122, 243] on div "Linked Orders" at bounding box center [116, 241] width 50 height 10
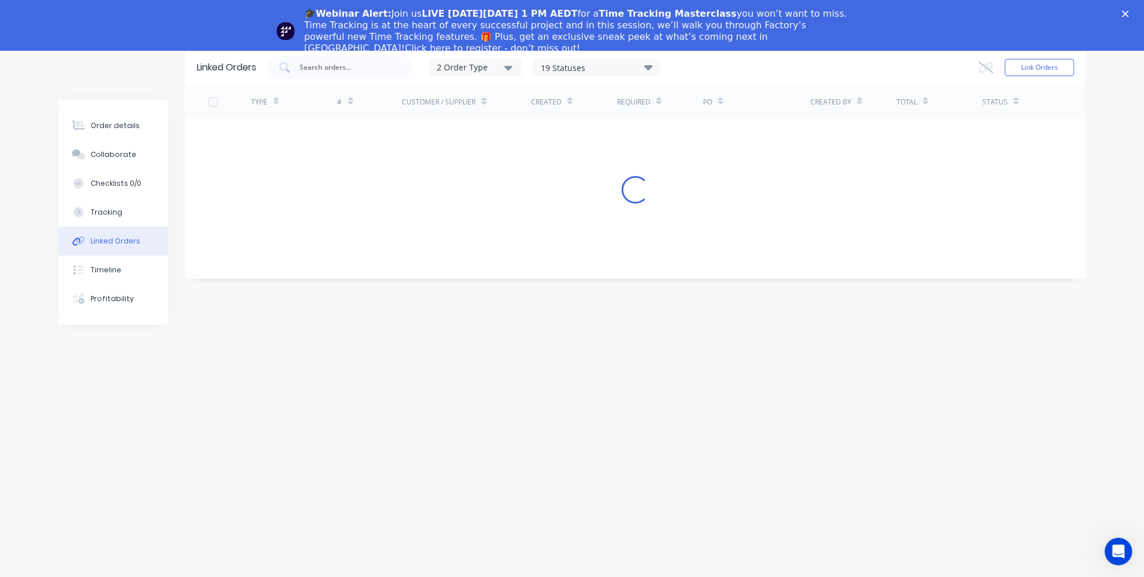
scroll to position [50, 0]
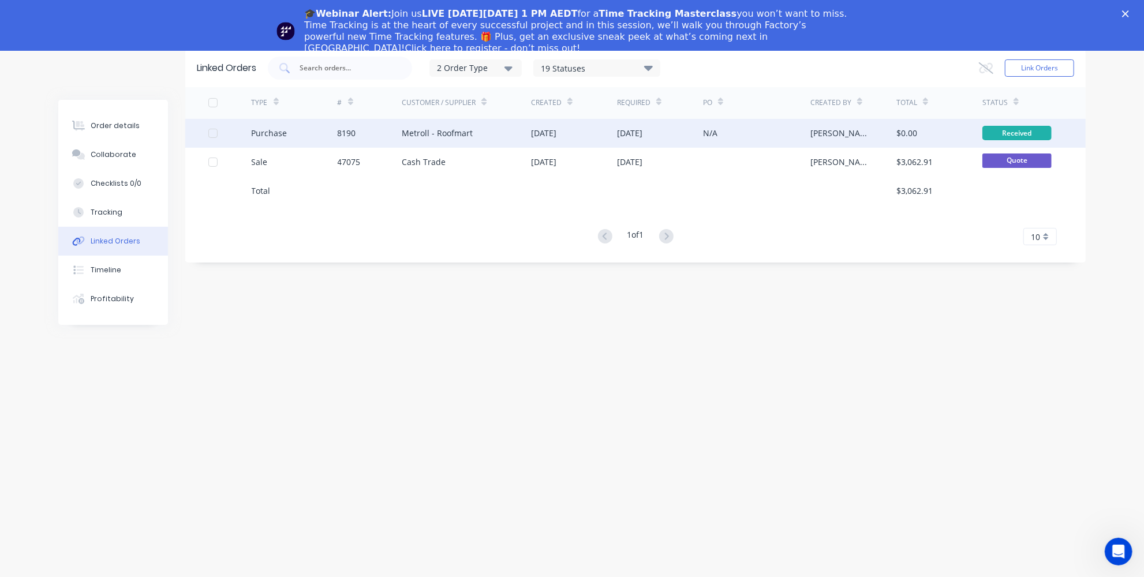
click at [482, 139] on div "Metroll - Roofmart" at bounding box center [466, 133] width 129 height 29
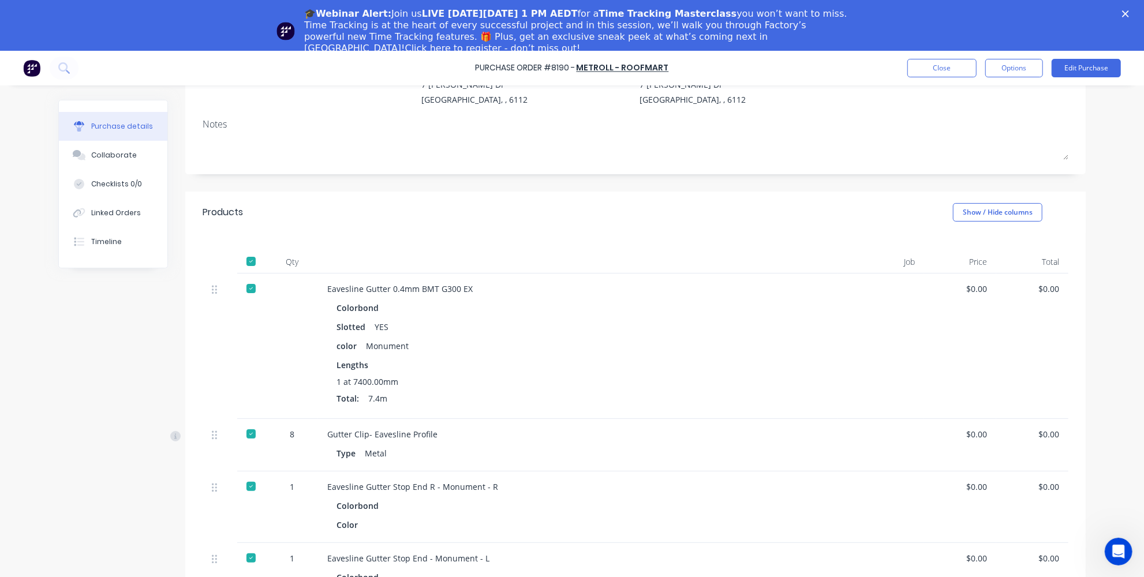
scroll to position [157, 0]
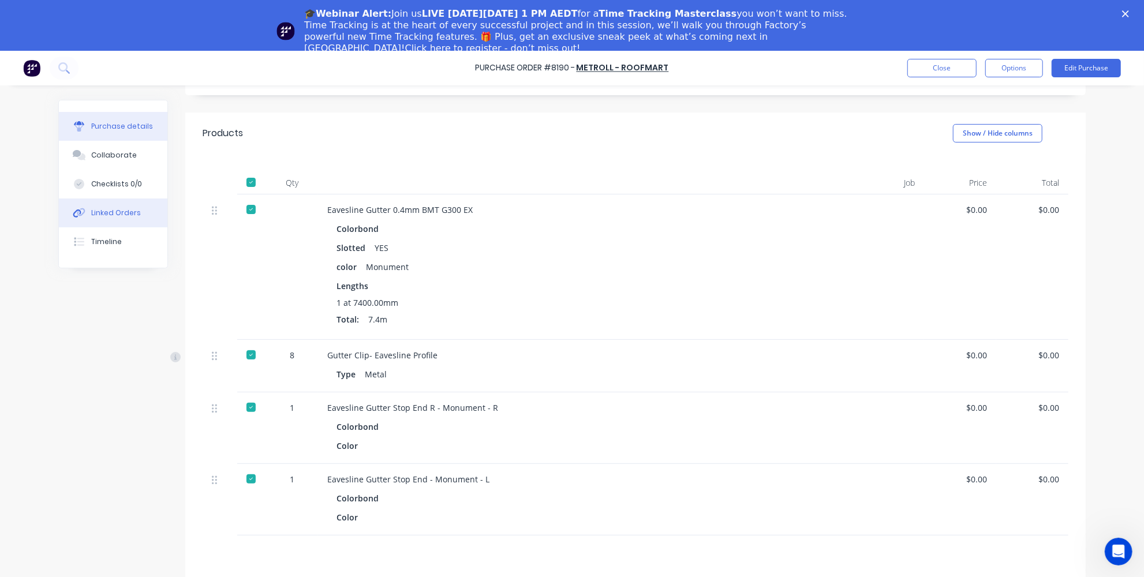
click at [106, 209] on div "Linked Orders" at bounding box center [116, 213] width 50 height 10
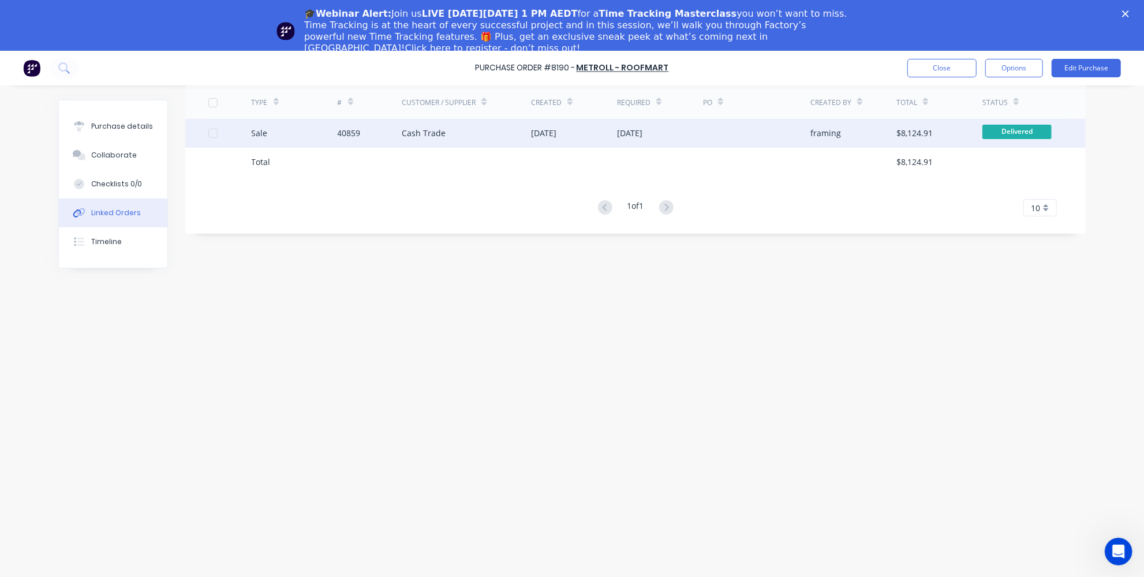
click at [293, 125] on div "Sale" at bounding box center [295, 133] width 86 height 29
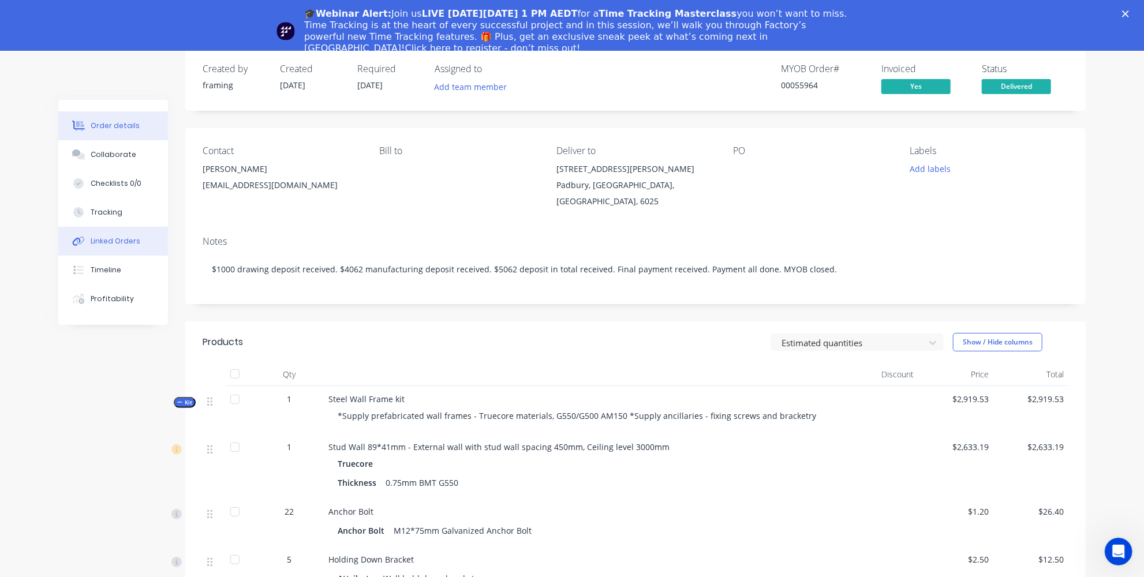
click at [133, 243] on div "Linked Orders" at bounding box center [116, 241] width 50 height 10
